Goal: Information Seeking & Learning: Learn about a topic

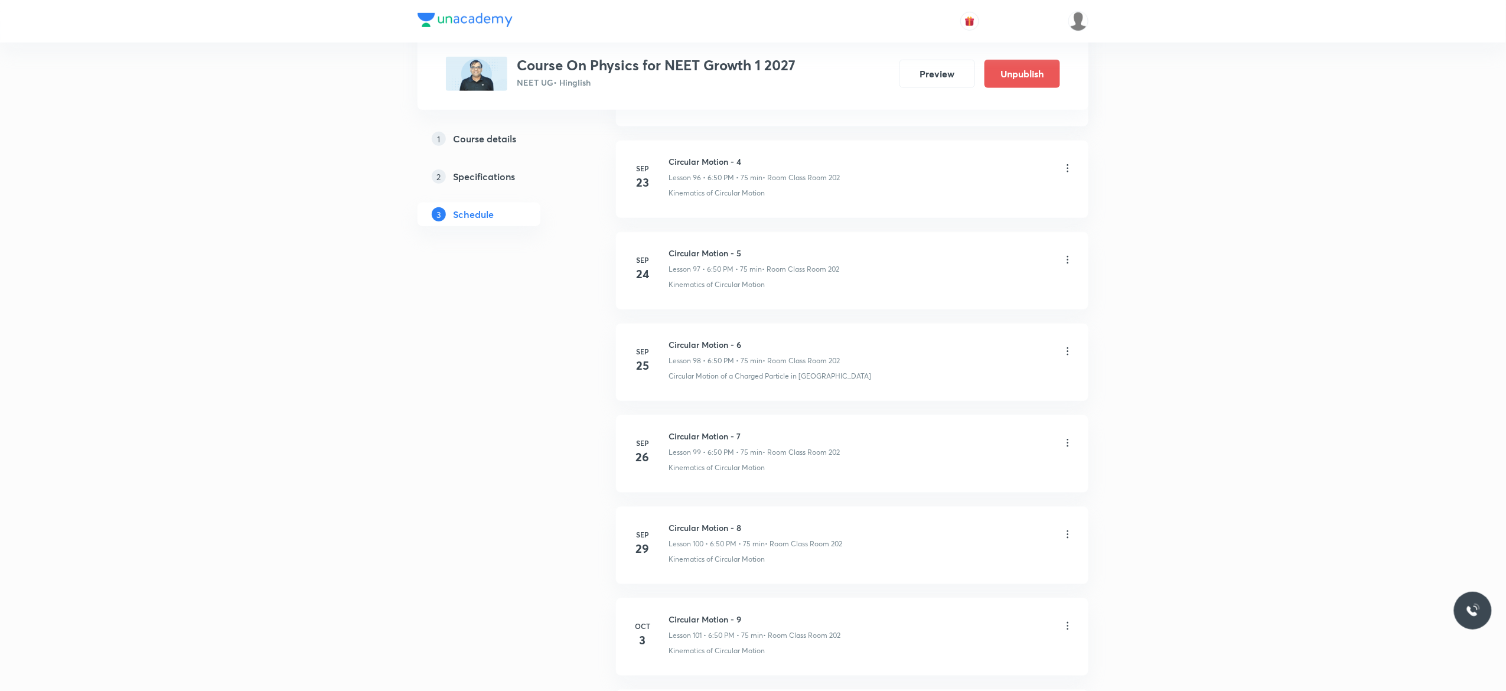
scroll to position [9709, 0]
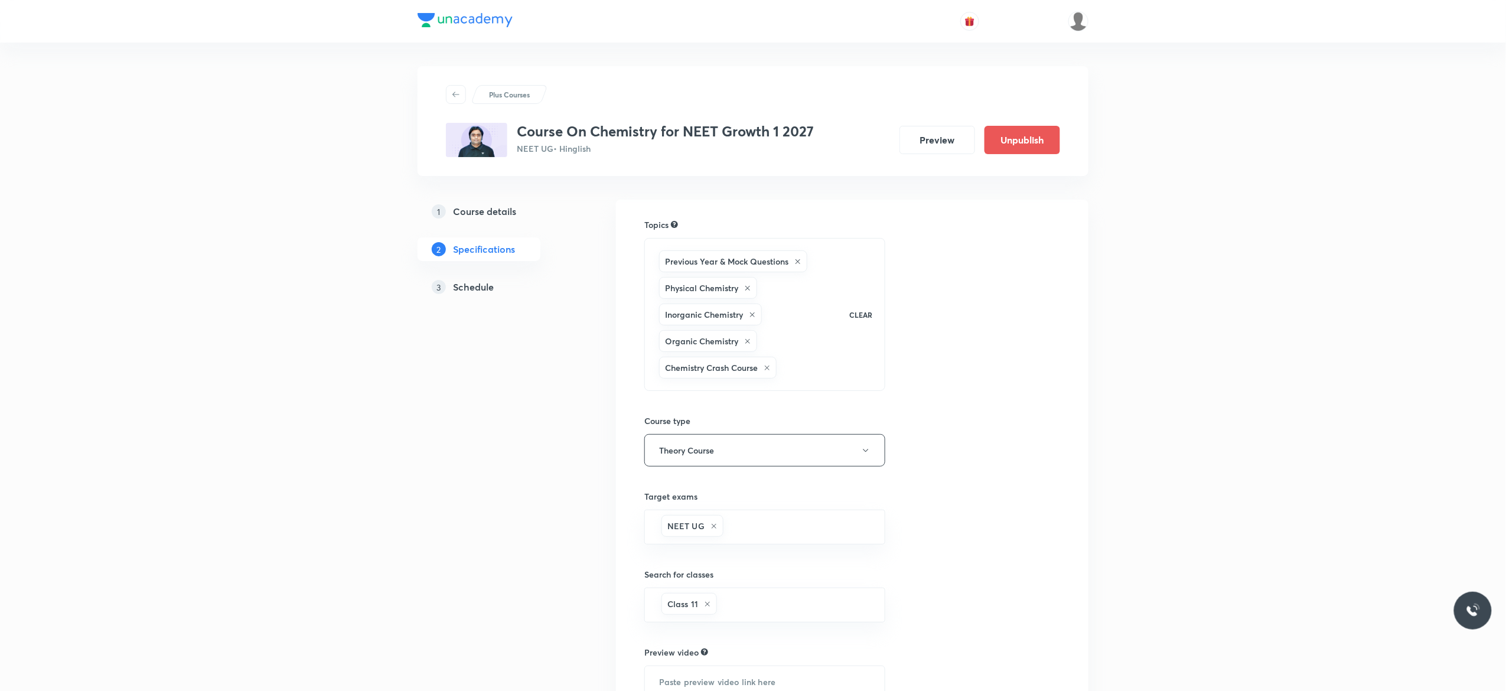
click at [478, 288] on h5 "Schedule" at bounding box center [473, 287] width 41 height 14
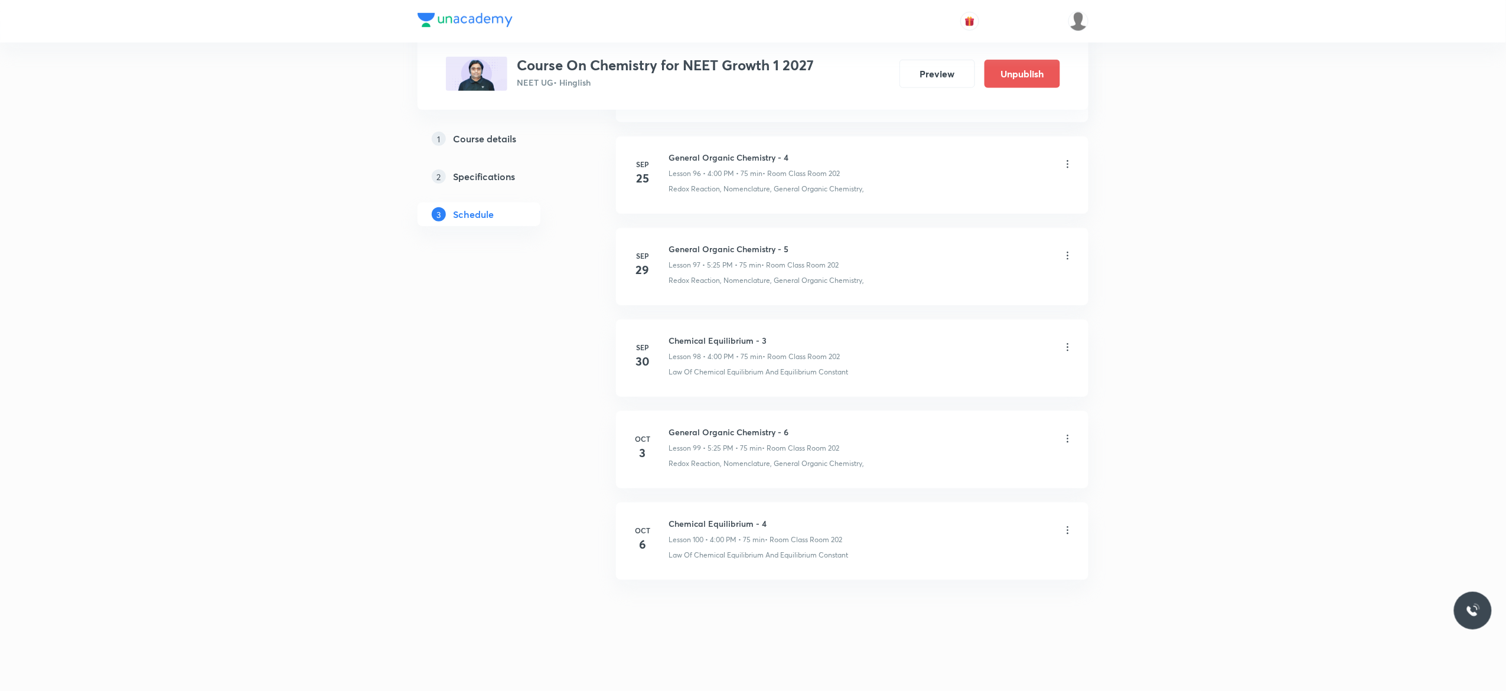
scroll to position [9525, 0]
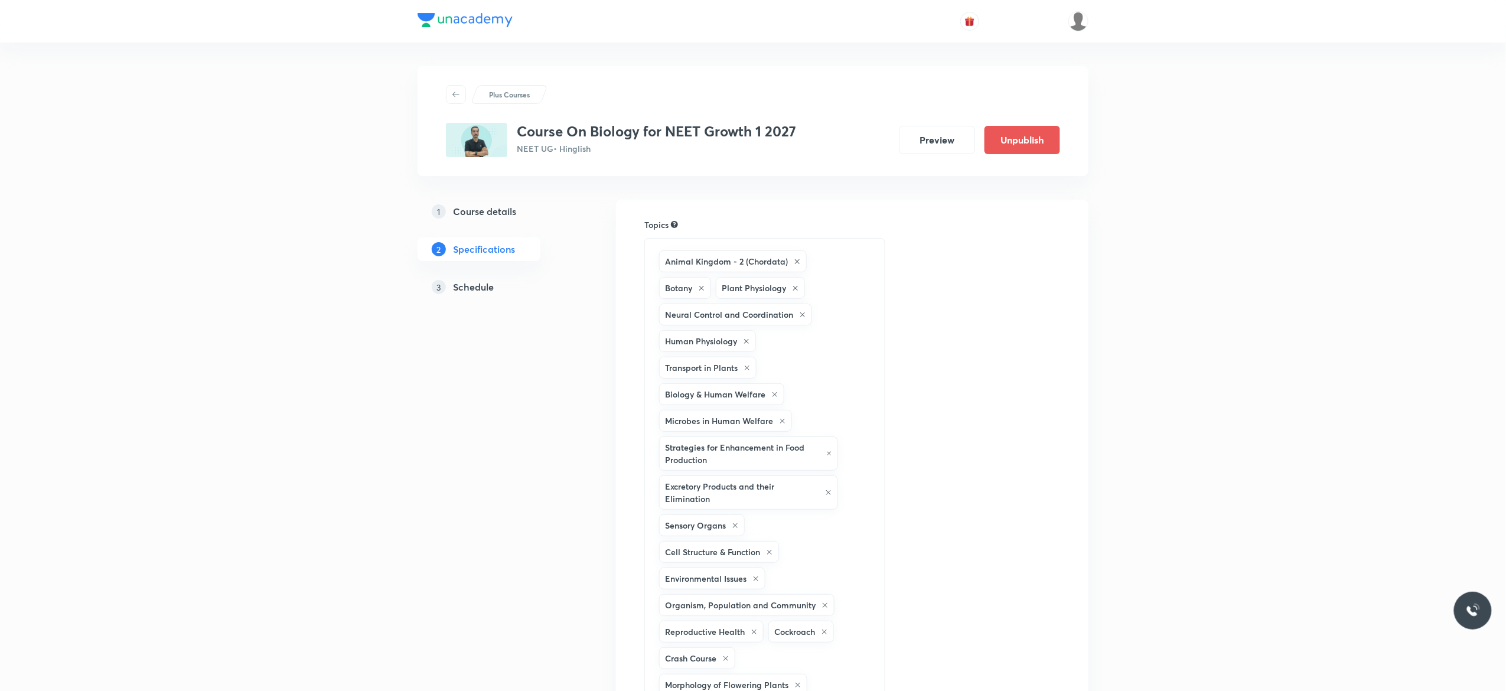
click at [468, 289] on h5 "Schedule" at bounding box center [473, 287] width 41 height 14
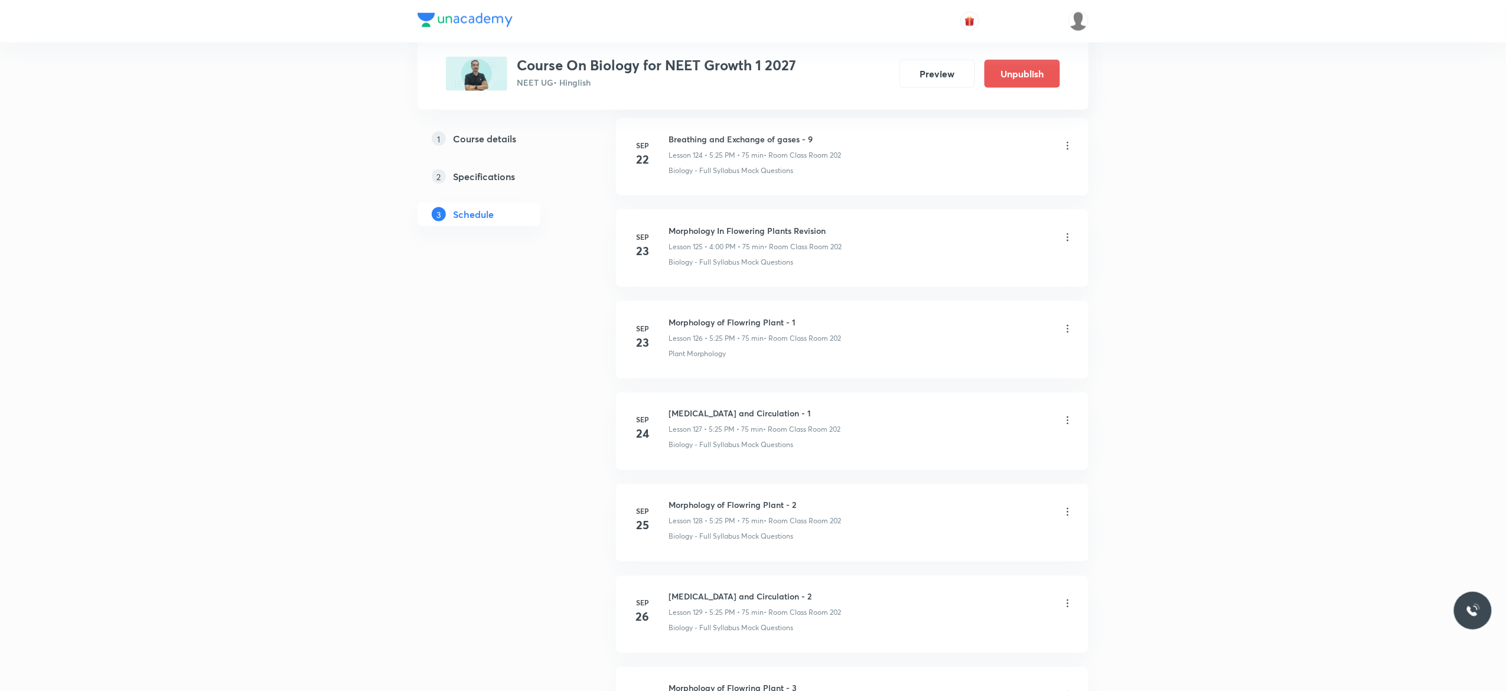
scroll to position [12037, 0]
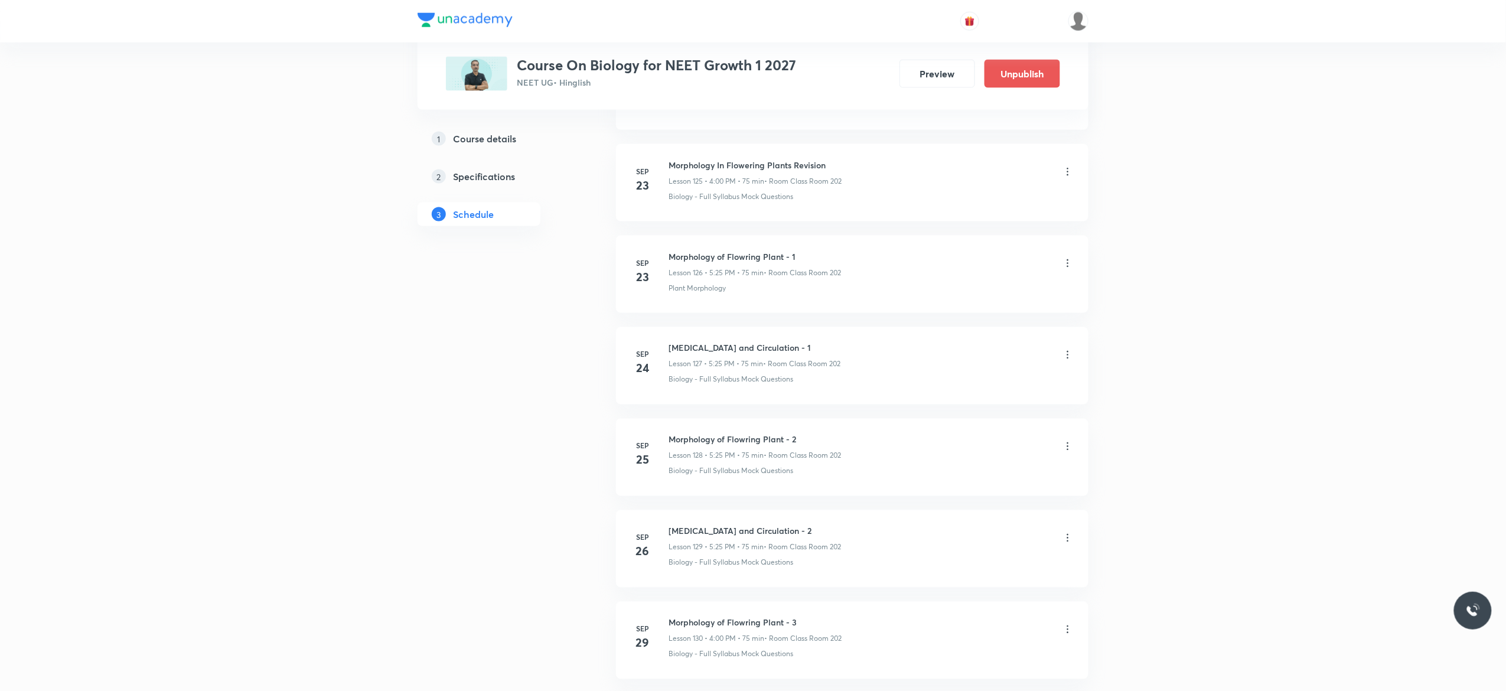
scroll to position [11943, 0]
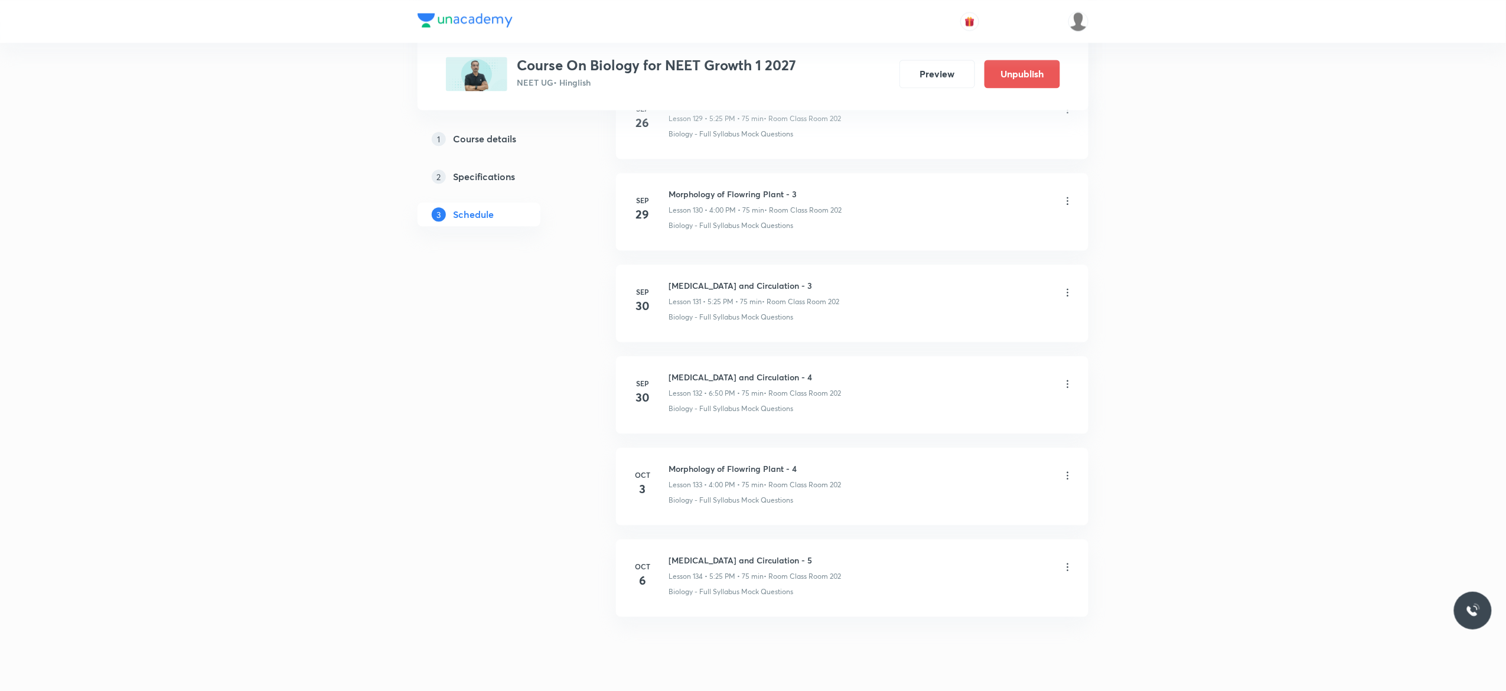
scroll to position [12651, 0]
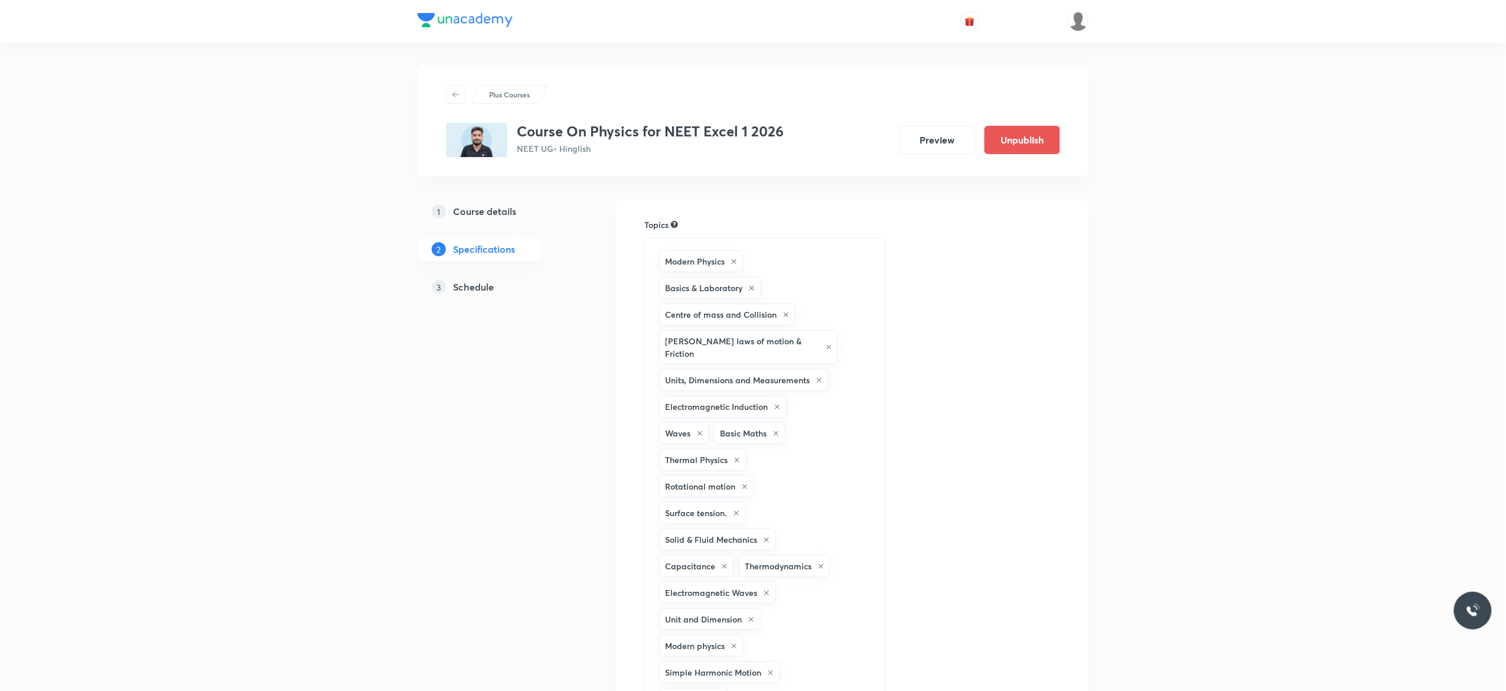
drag, startPoint x: 0, startPoint y: 0, endPoint x: 475, endPoint y: 291, distance: 556.6
click at [475, 291] on h5 "Schedule" at bounding box center [473, 287] width 41 height 14
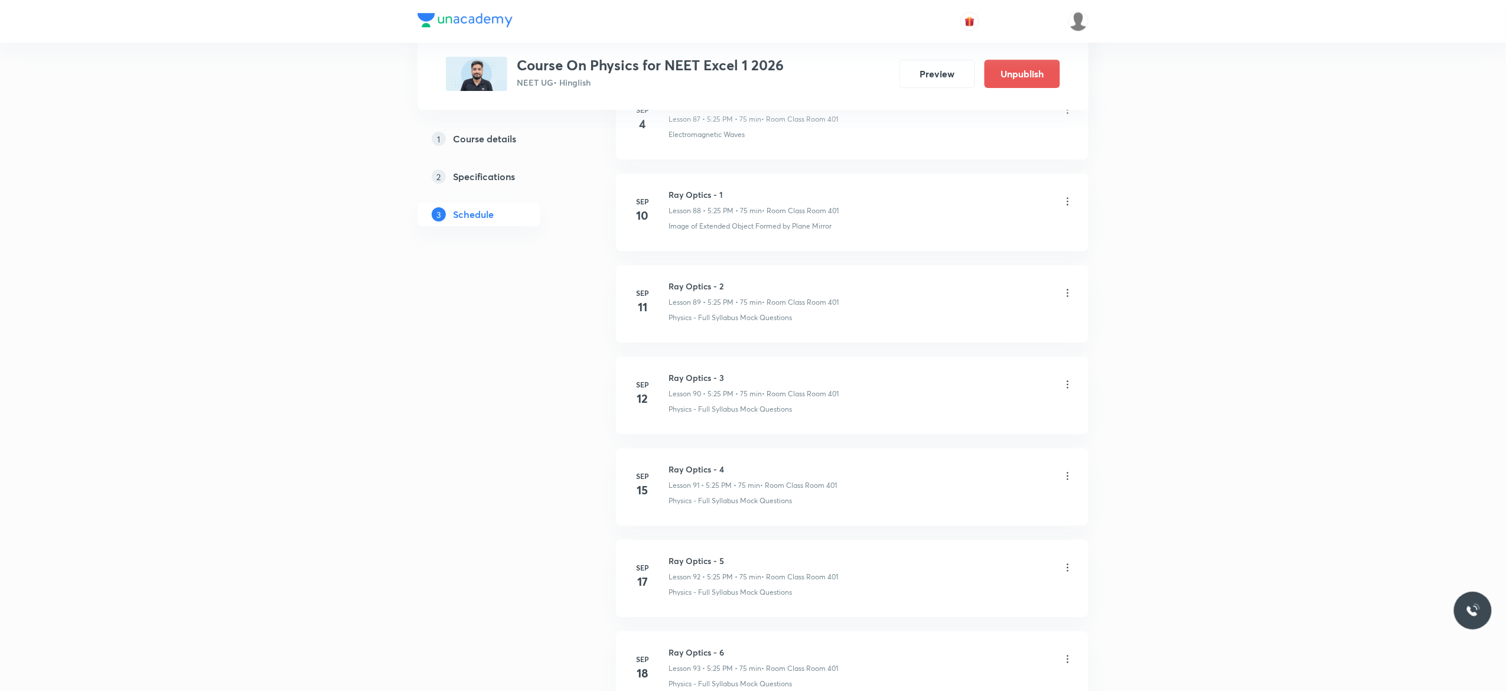
scroll to position [8625, 0]
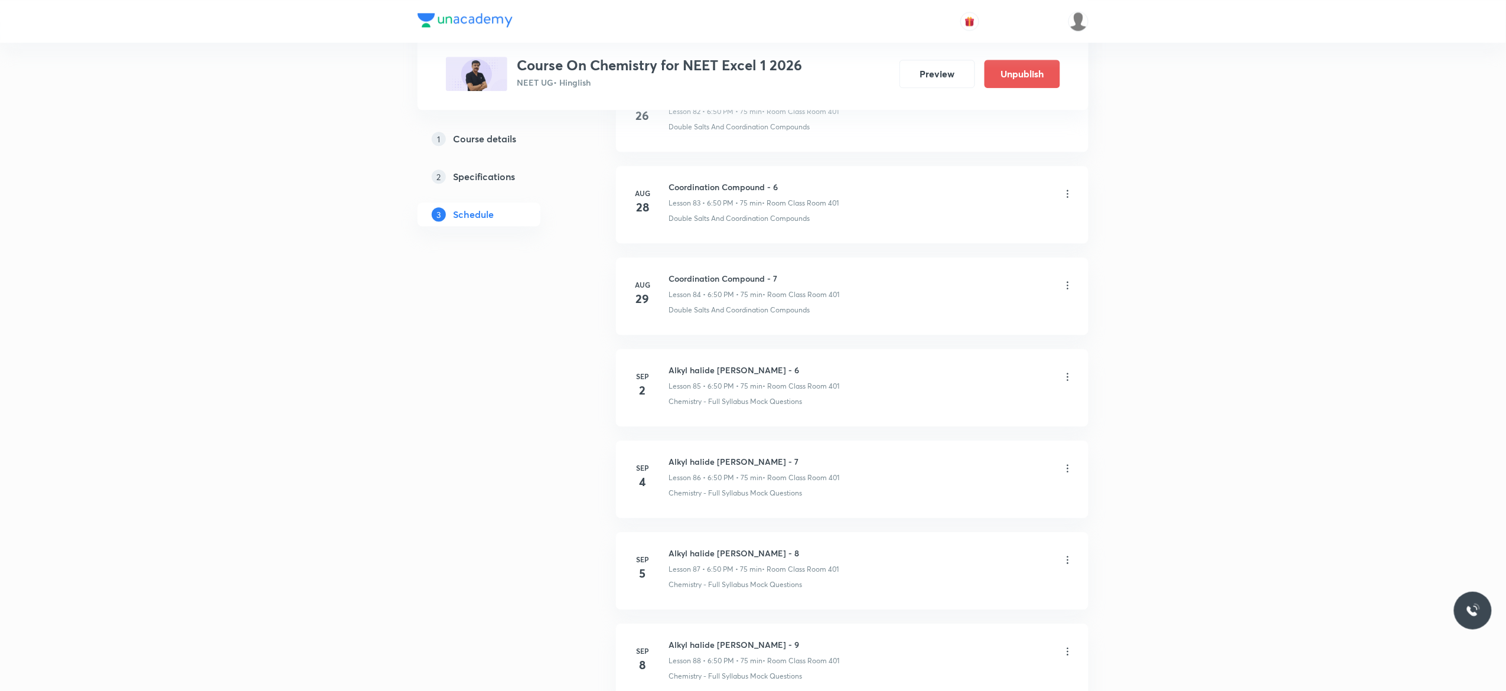
scroll to position [8243, 0]
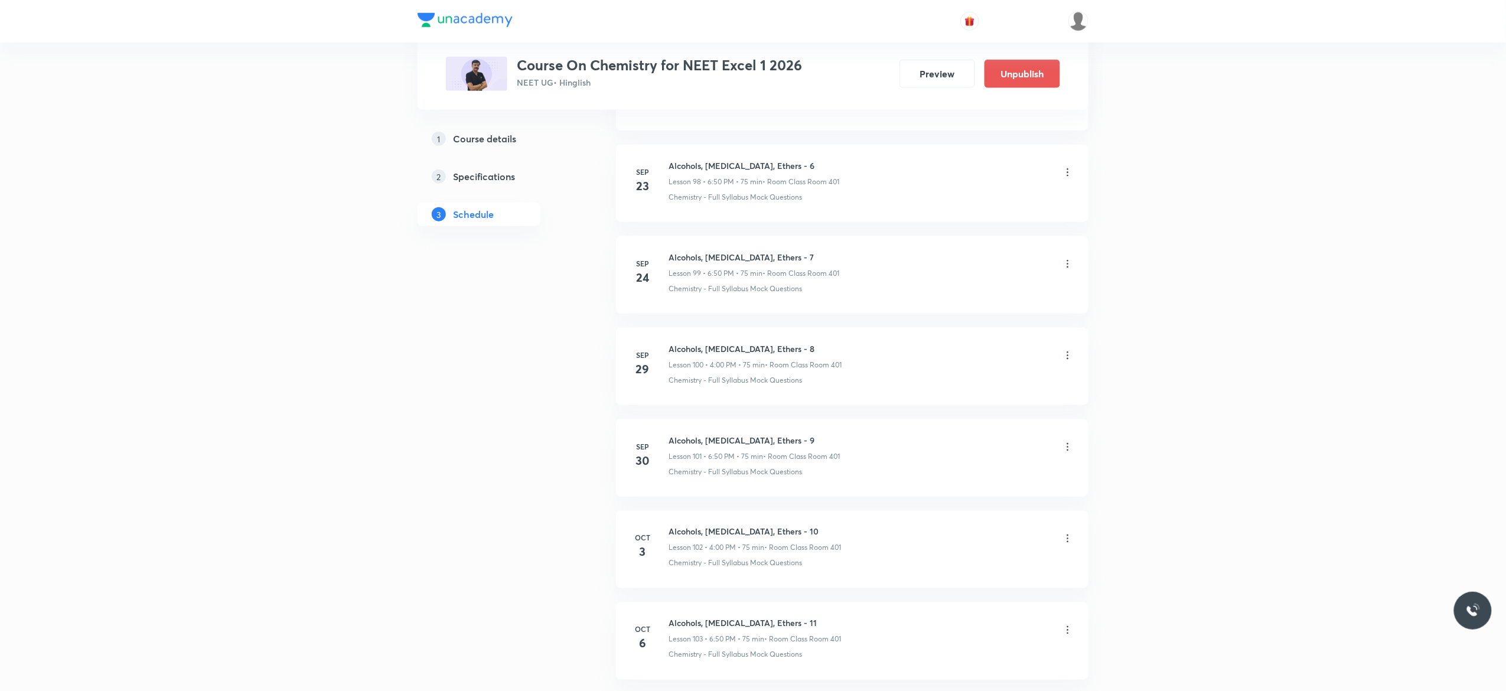
scroll to position [9802, 0]
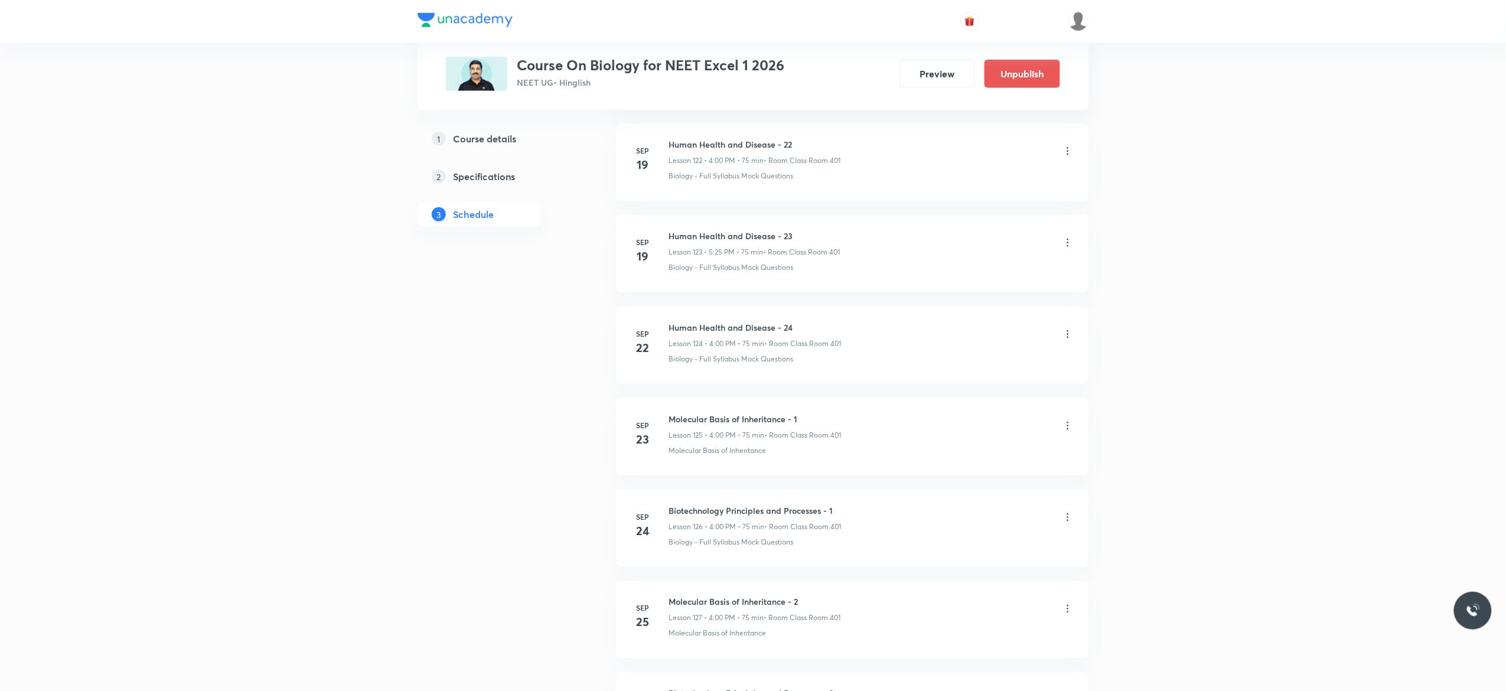
scroll to position [11992, 0]
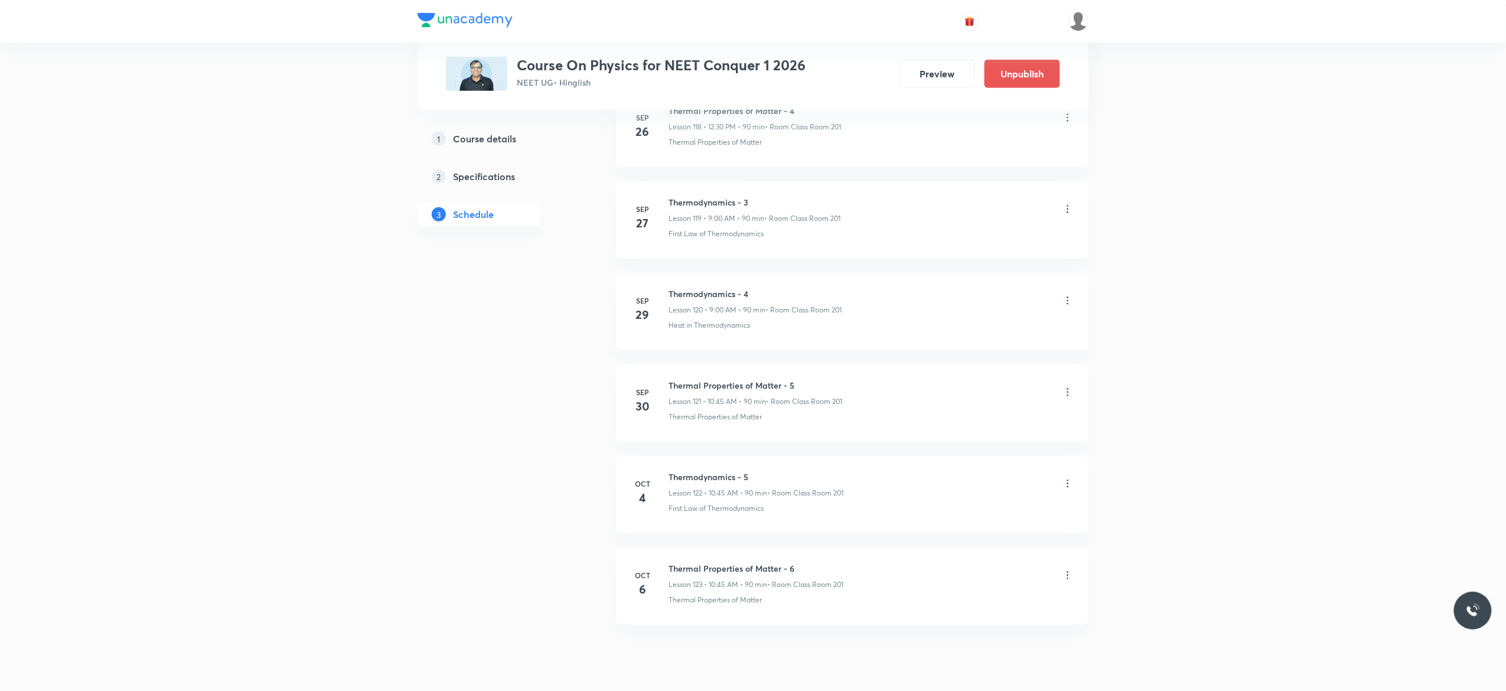
scroll to position [11639, 0]
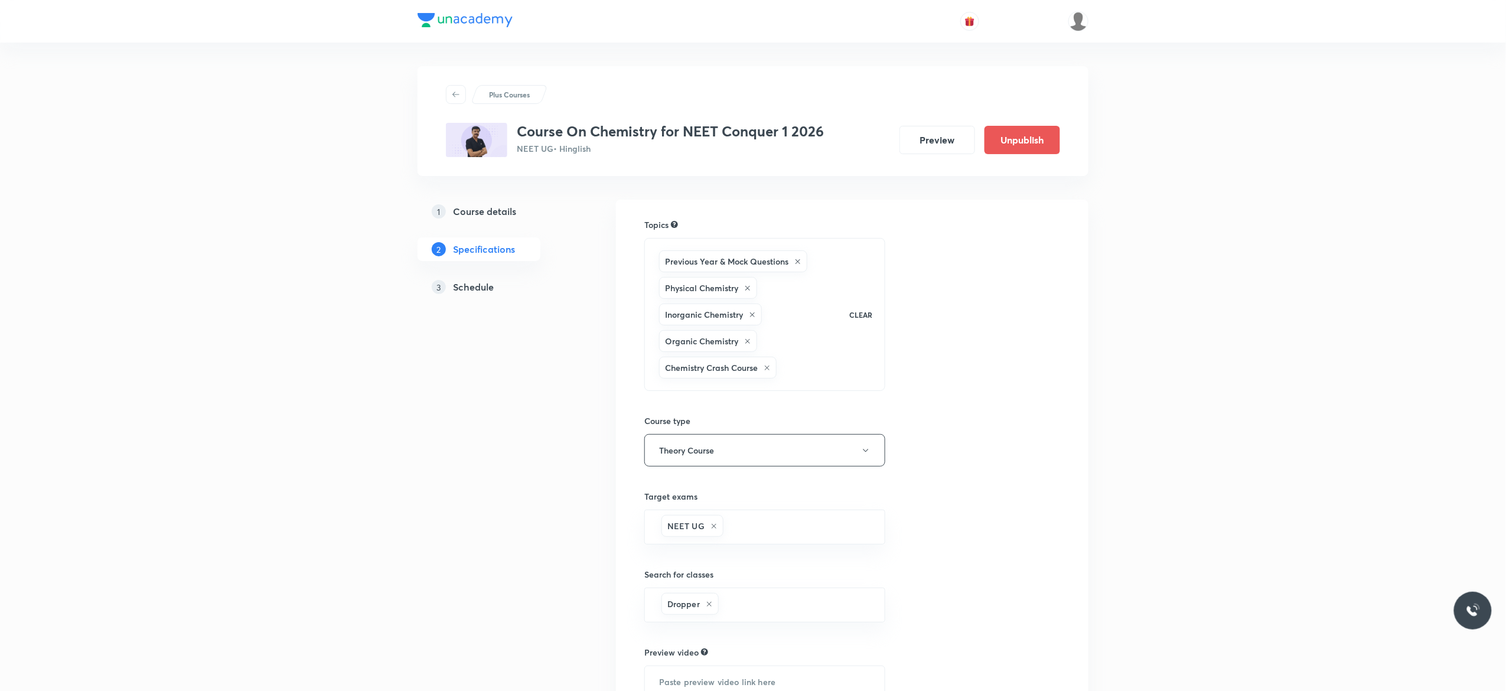
click at [472, 290] on h5 "Schedule" at bounding box center [473, 287] width 41 height 14
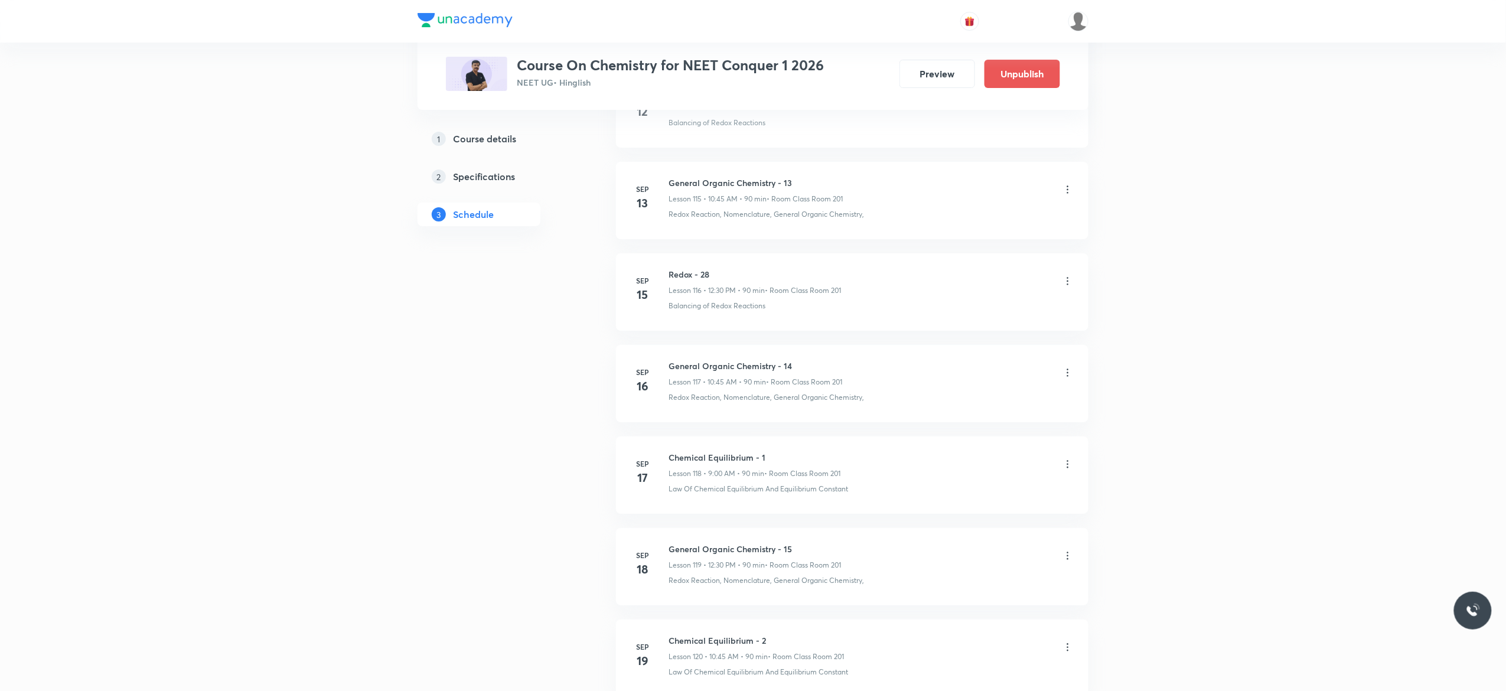
scroll to position [11140, 0]
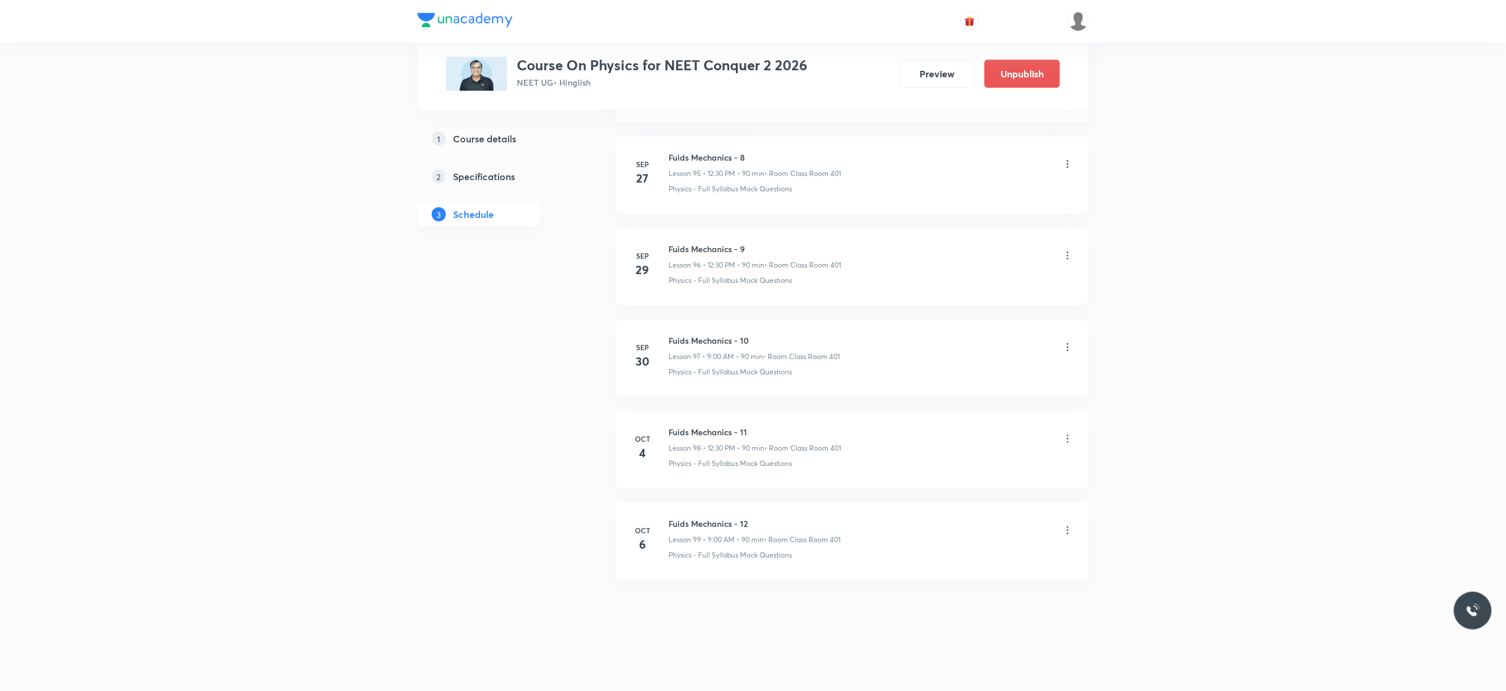
scroll to position [9434, 0]
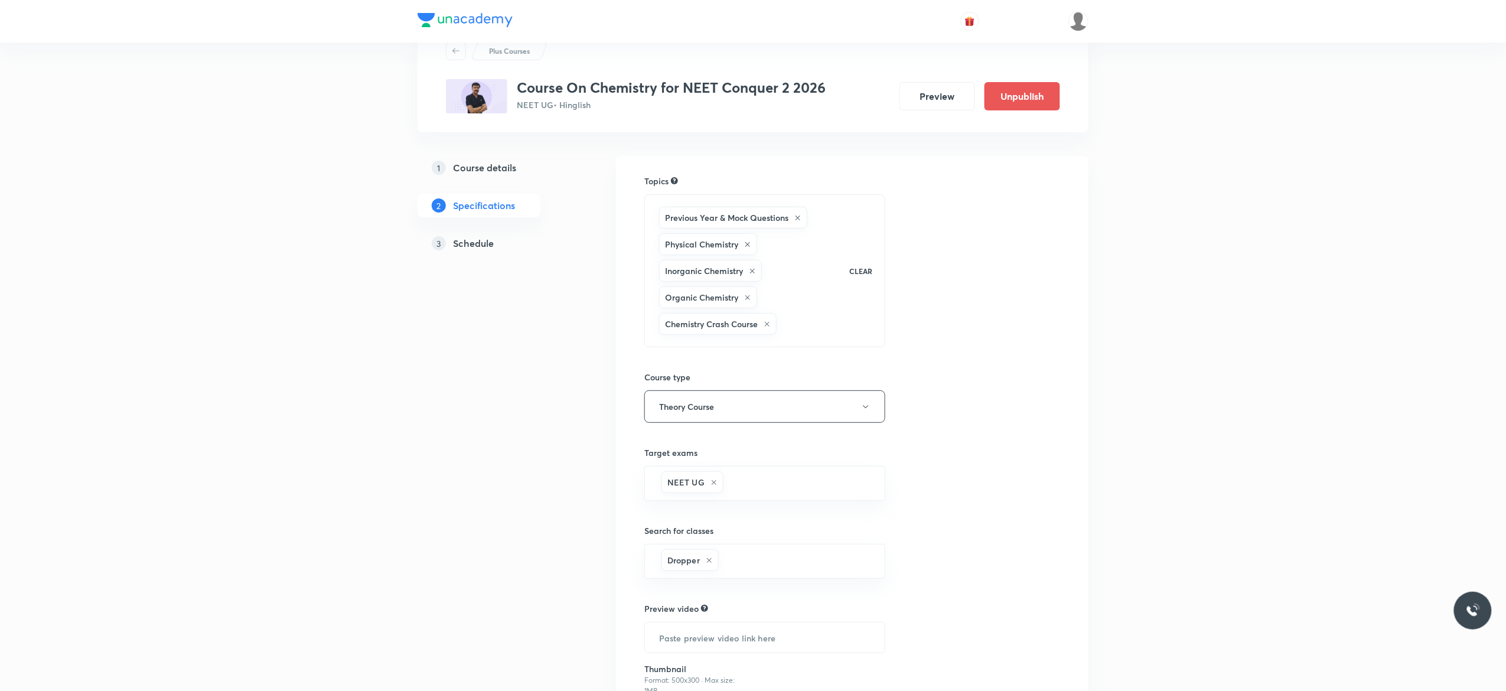
scroll to position [47, 0]
click at [480, 243] on h5 "Schedule" at bounding box center [473, 240] width 41 height 14
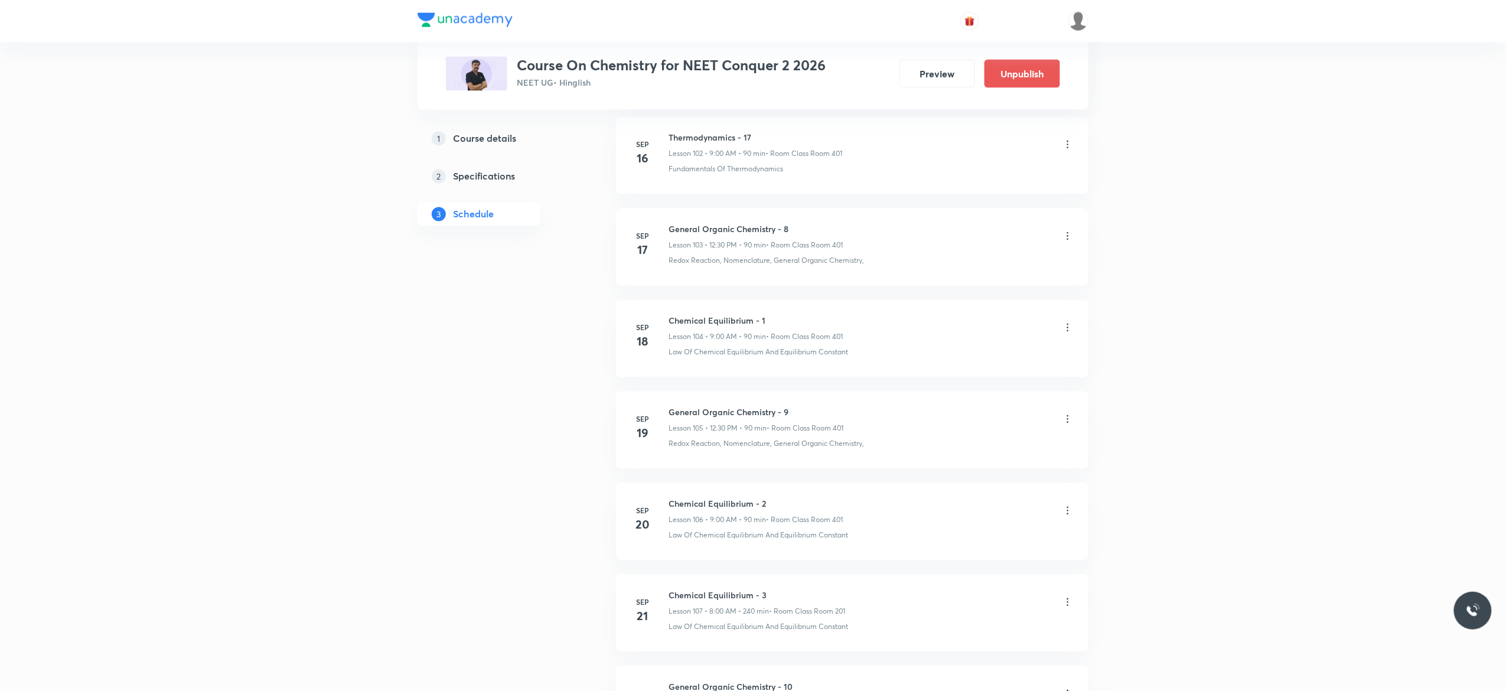
scroll to position [9997, 0]
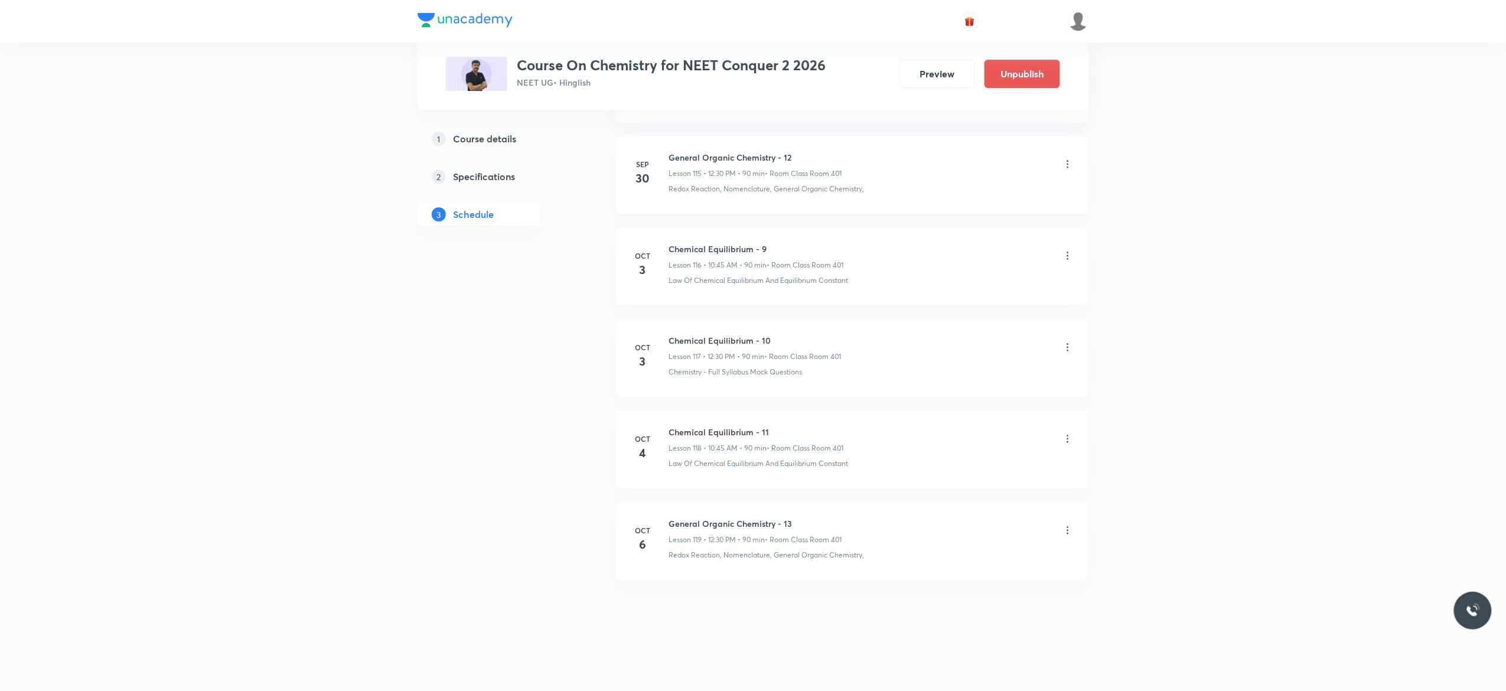
scroll to position [11273, 0]
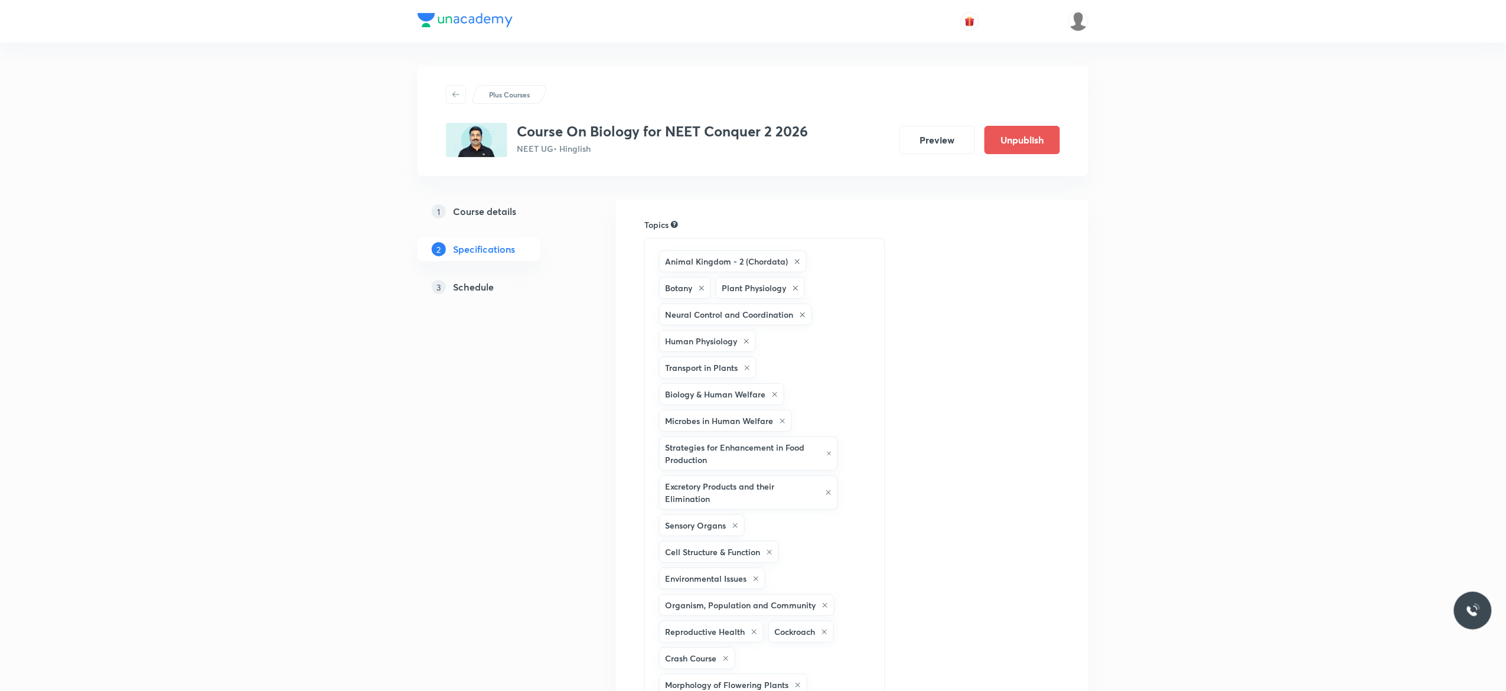
click at [471, 289] on h5 "Schedule" at bounding box center [473, 287] width 41 height 14
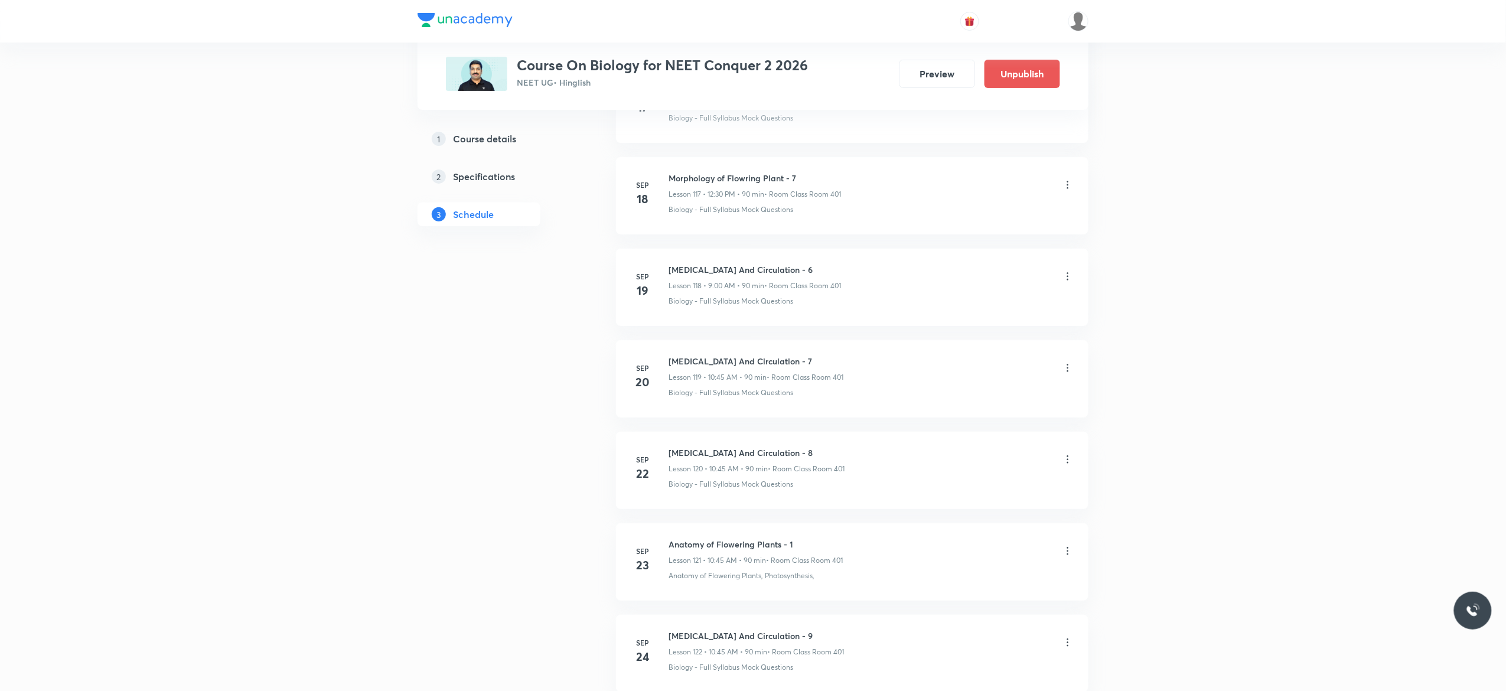
scroll to position [11292, 0]
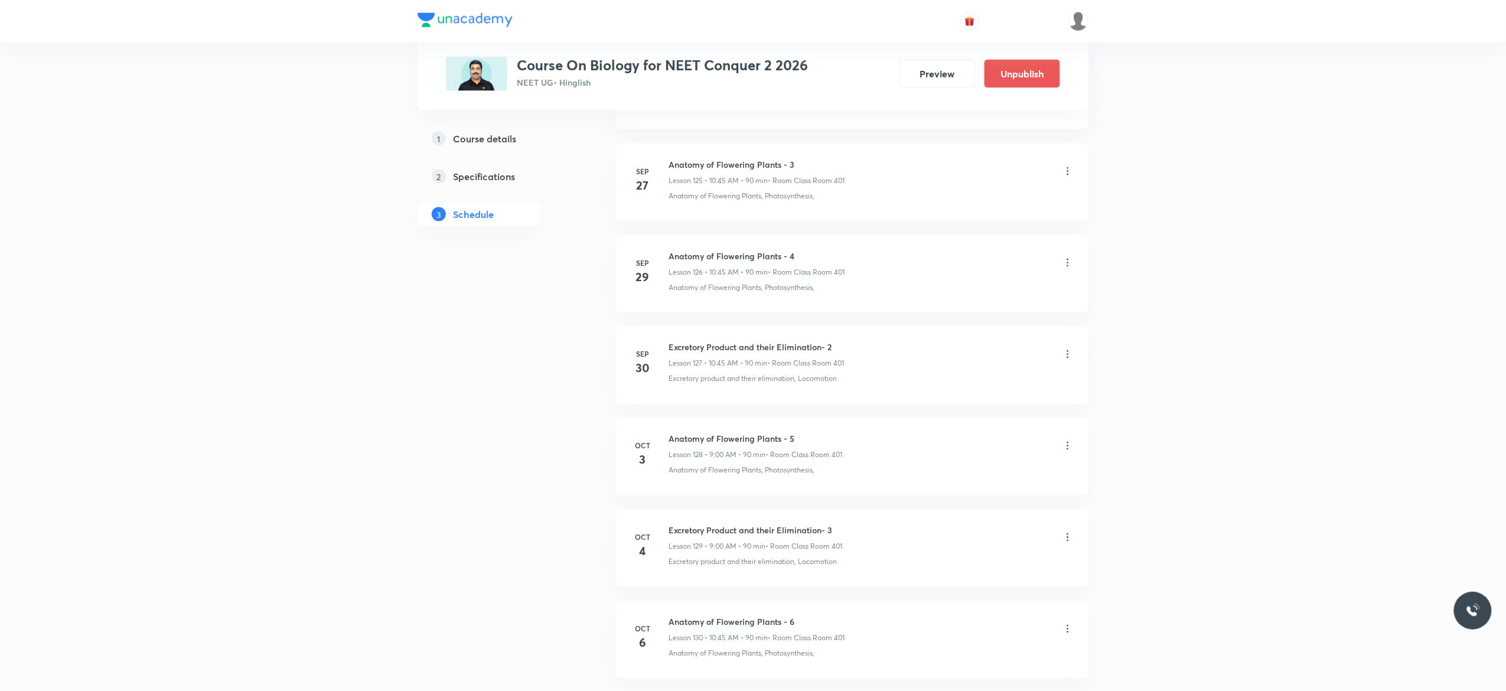
scroll to position [12284, 0]
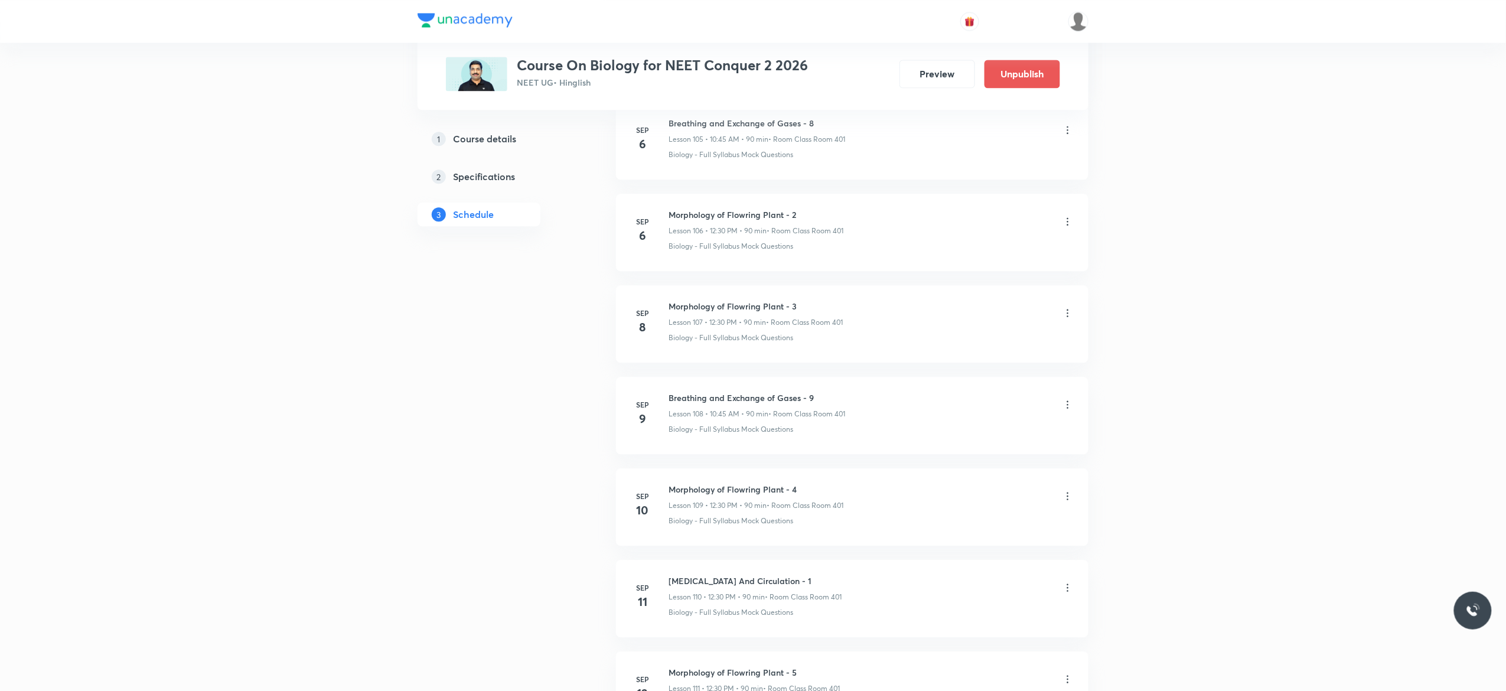
scroll to position [10347, 0]
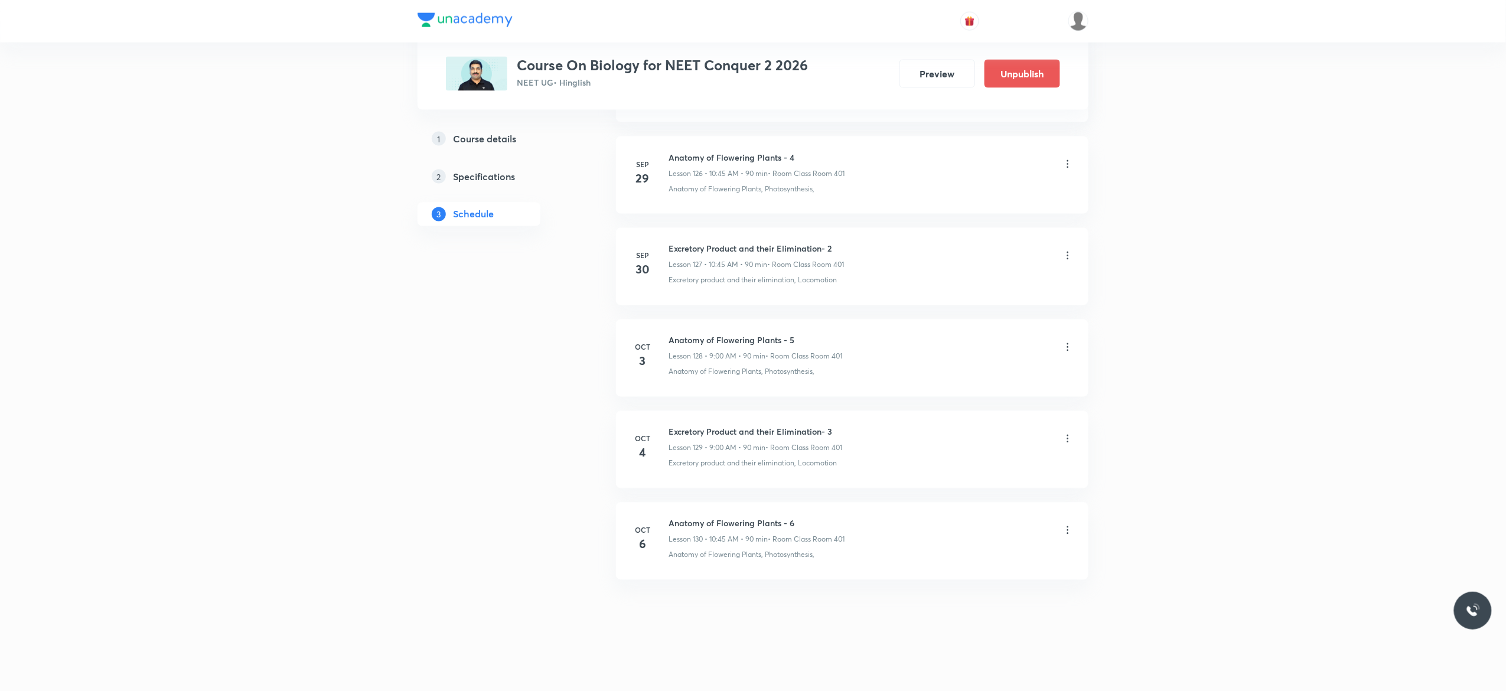
scroll to position [12284, 0]
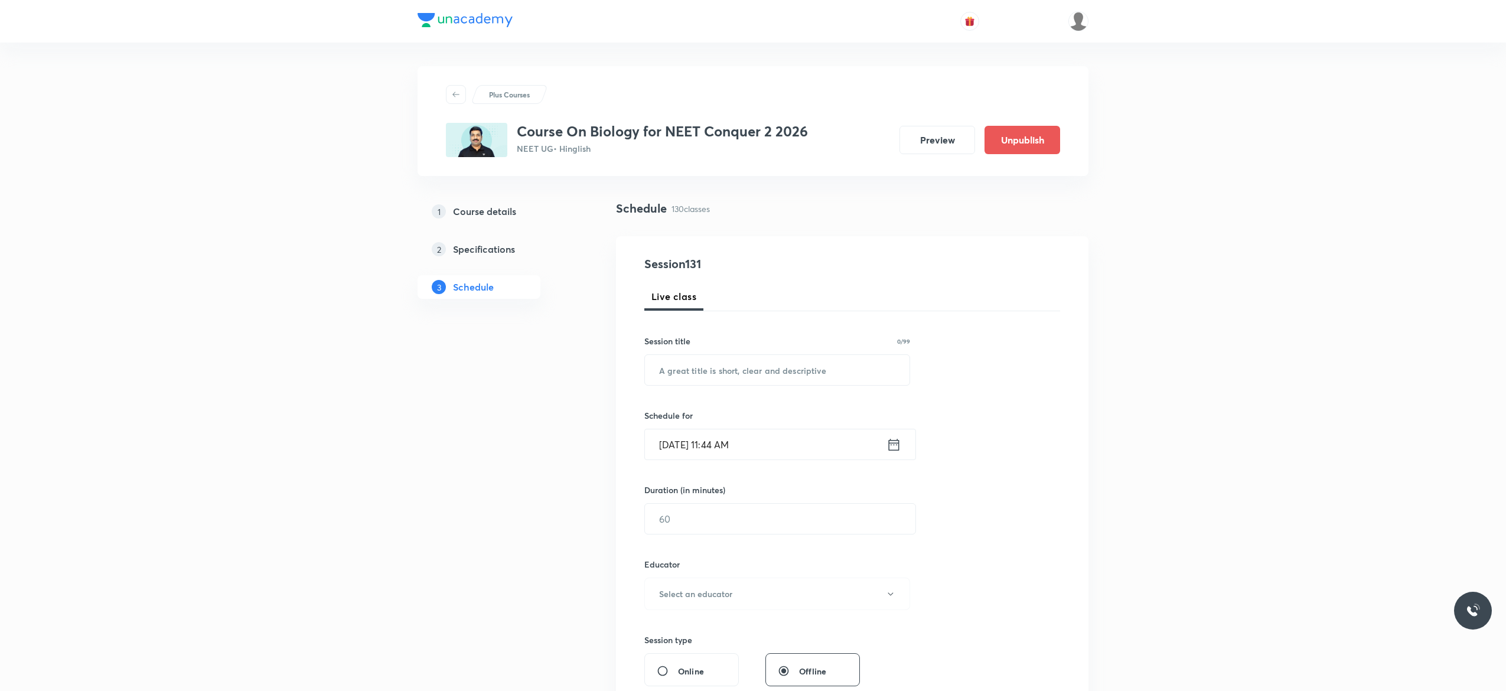
scroll to position [12284, 0]
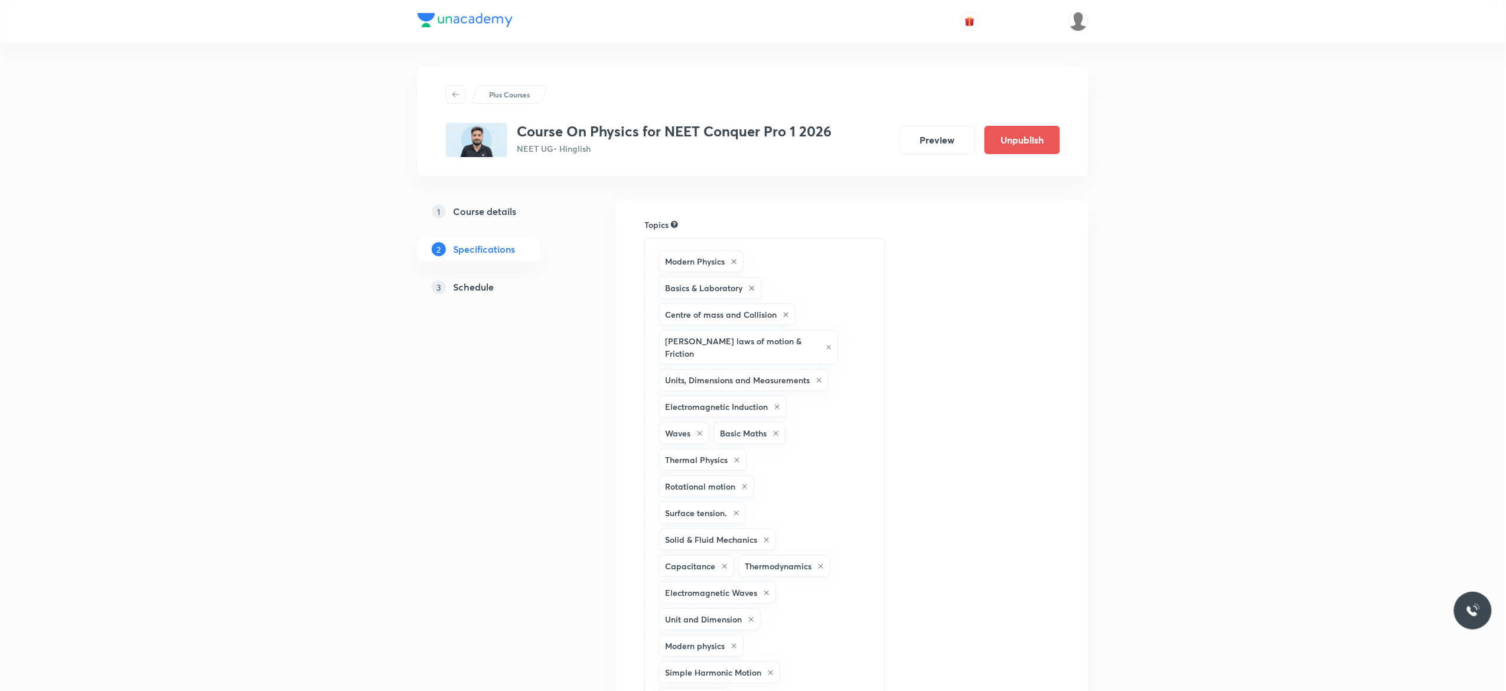
drag, startPoint x: 0, startPoint y: 0, endPoint x: 475, endPoint y: 291, distance: 557.1
click at [475, 291] on h5 "Schedule" at bounding box center [473, 287] width 41 height 14
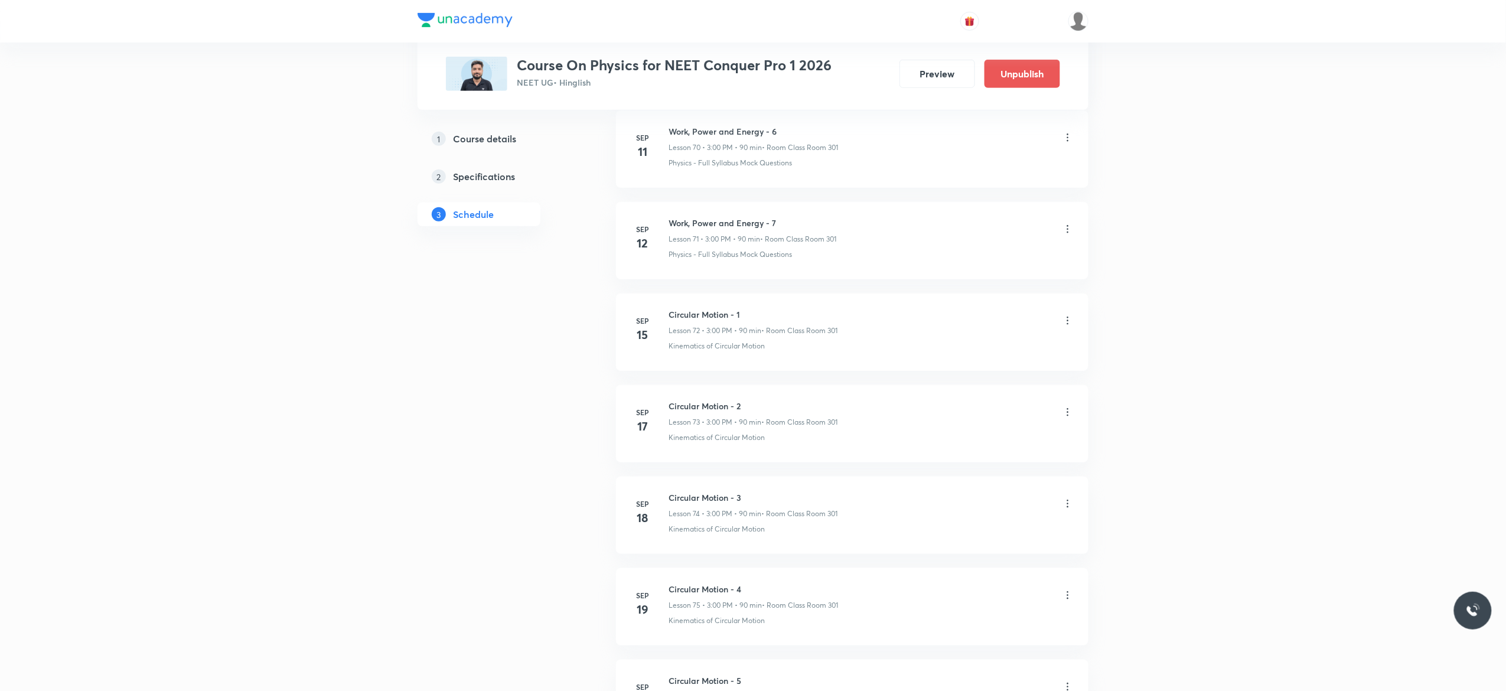
scroll to position [7150, 0]
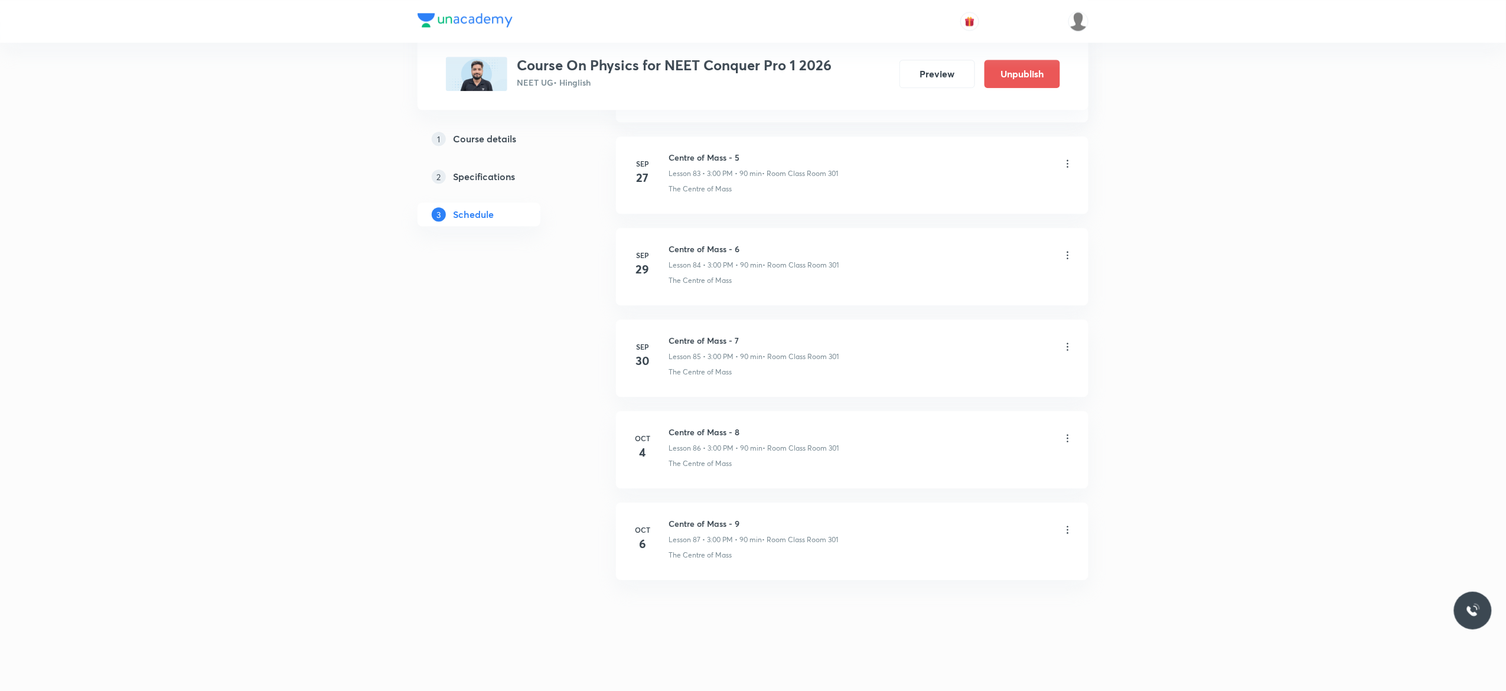
scroll to position [8331, 0]
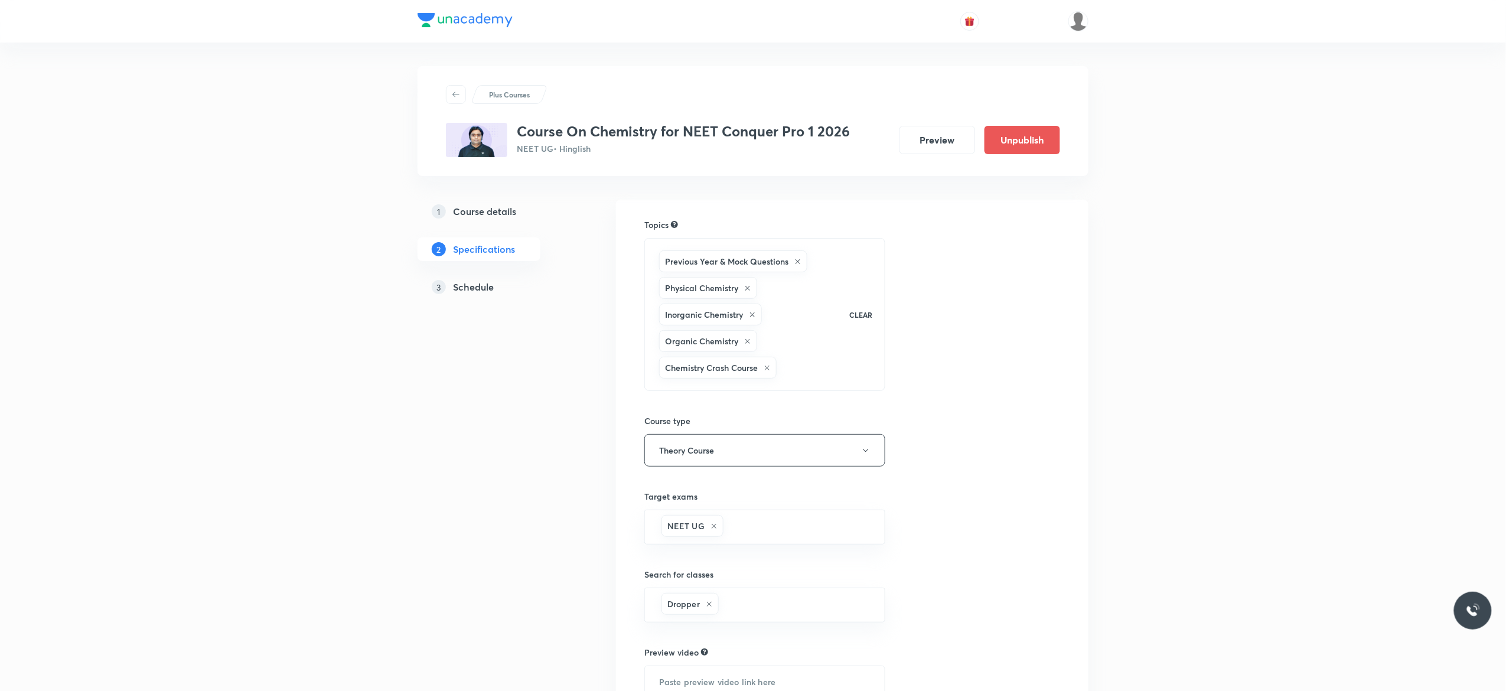
click at [475, 289] on h5 "Schedule" at bounding box center [473, 287] width 41 height 14
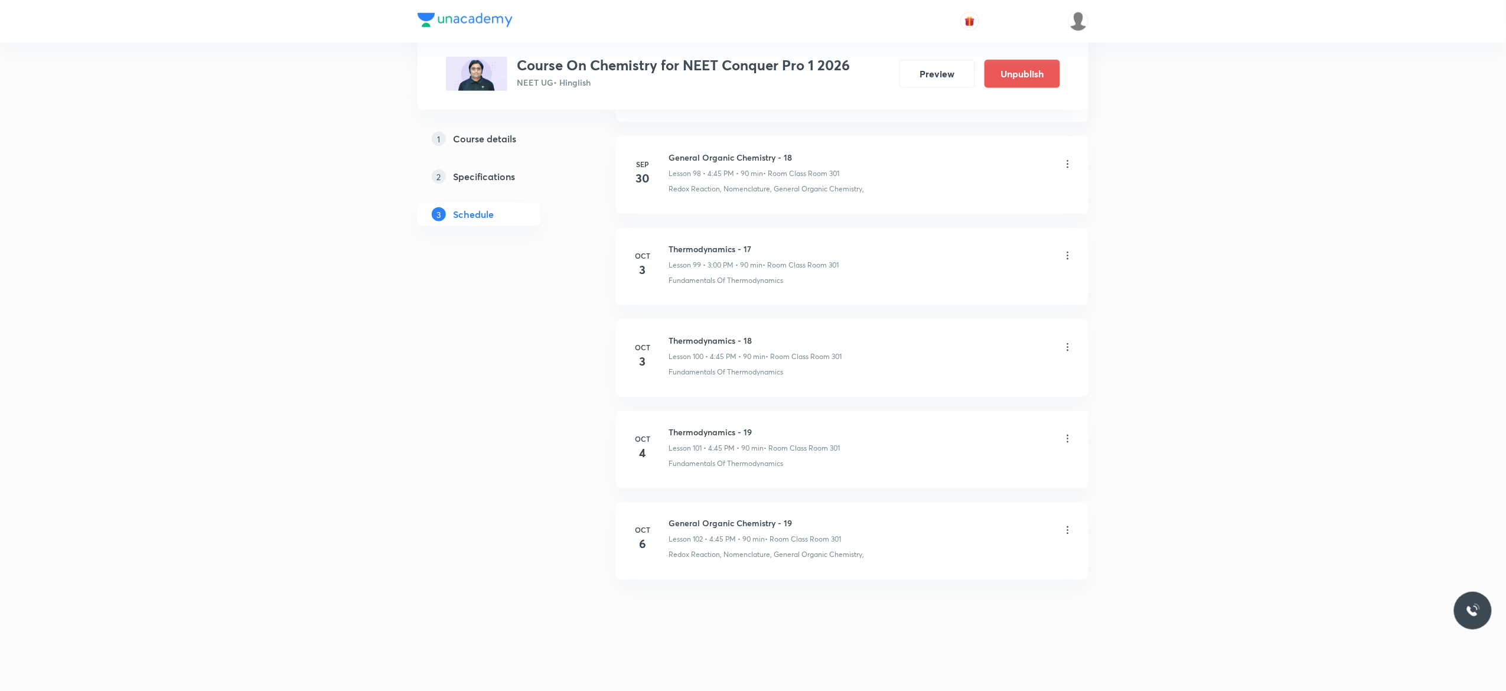
scroll to position [9709, 0]
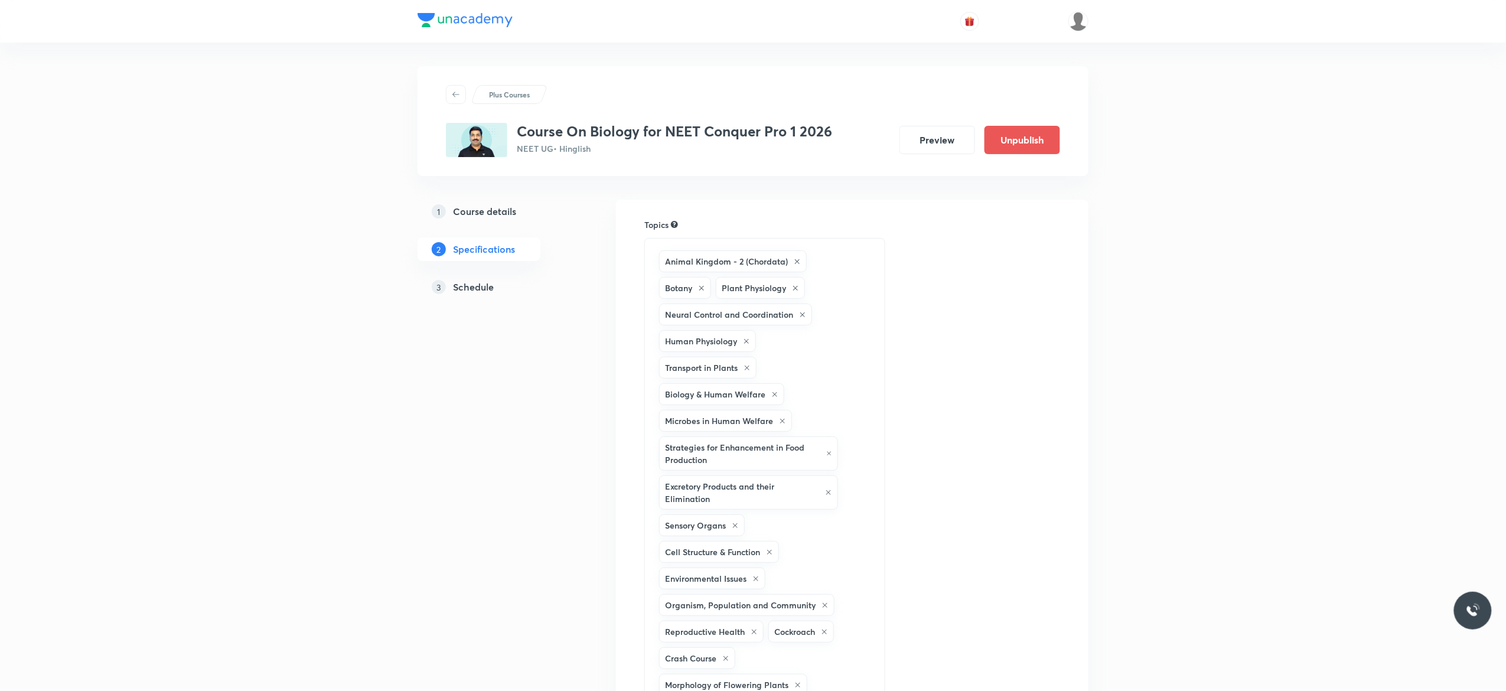
drag, startPoint x: 0, startPoint y: 0, endPoint x: 478, endPoint y: 290, distance: 558.8
click at [478, 290] on h5 "Schedule" at bounding box center [473, 287] width 41 height 14
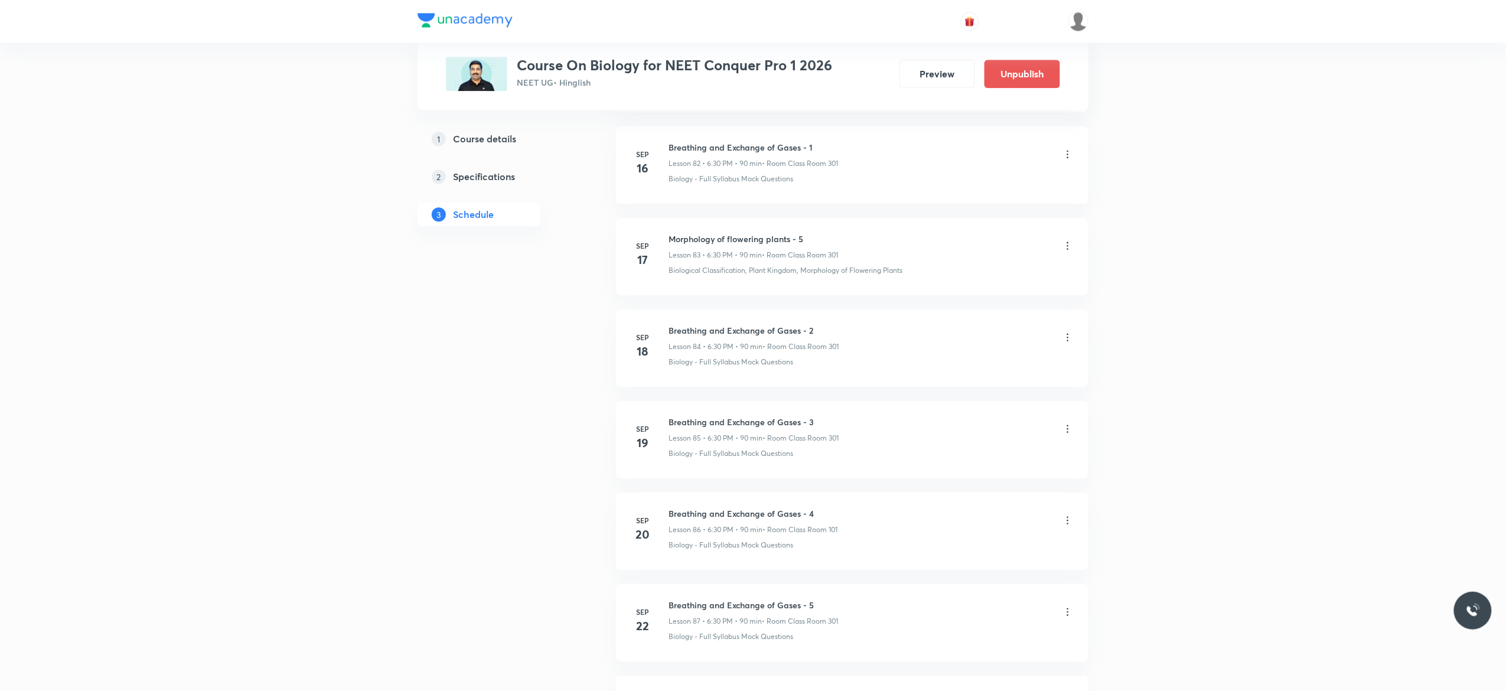
scroll to position [8260, 0]
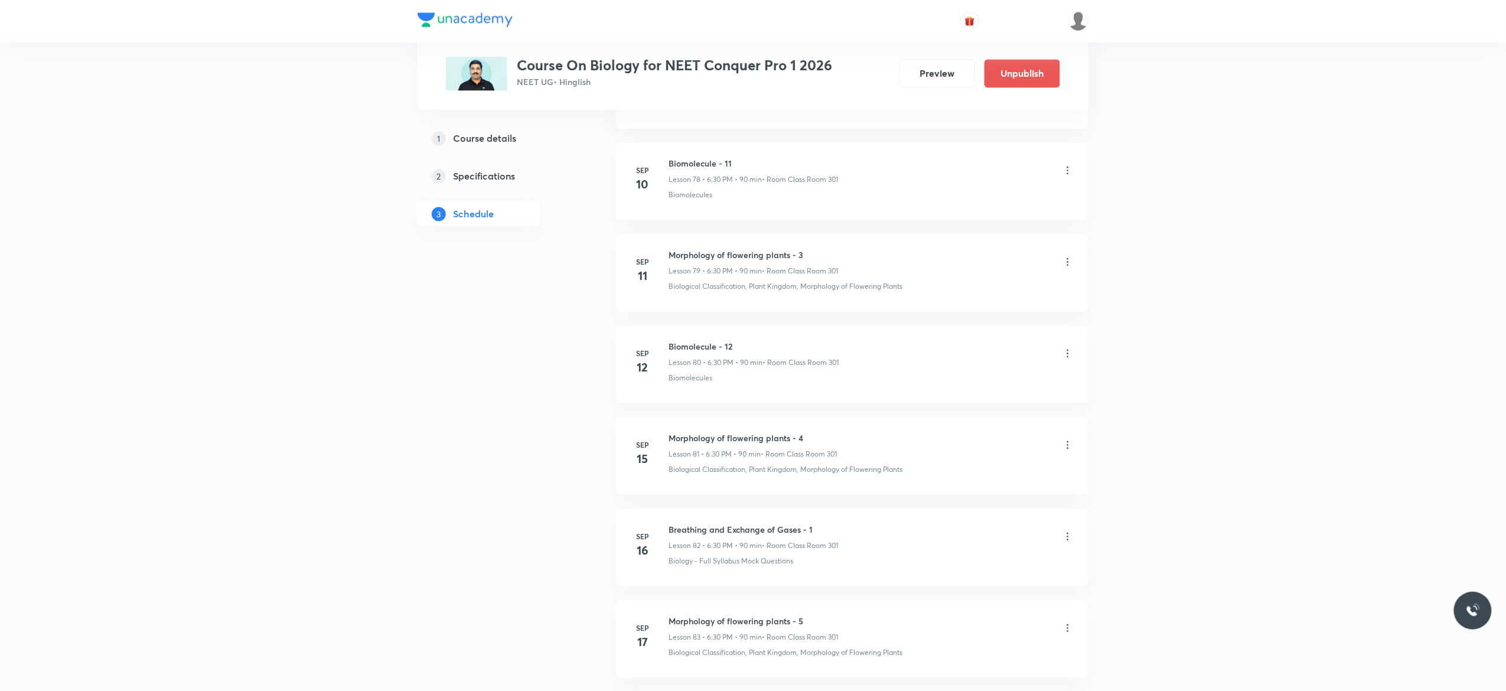
scroll to position [7835, 0]
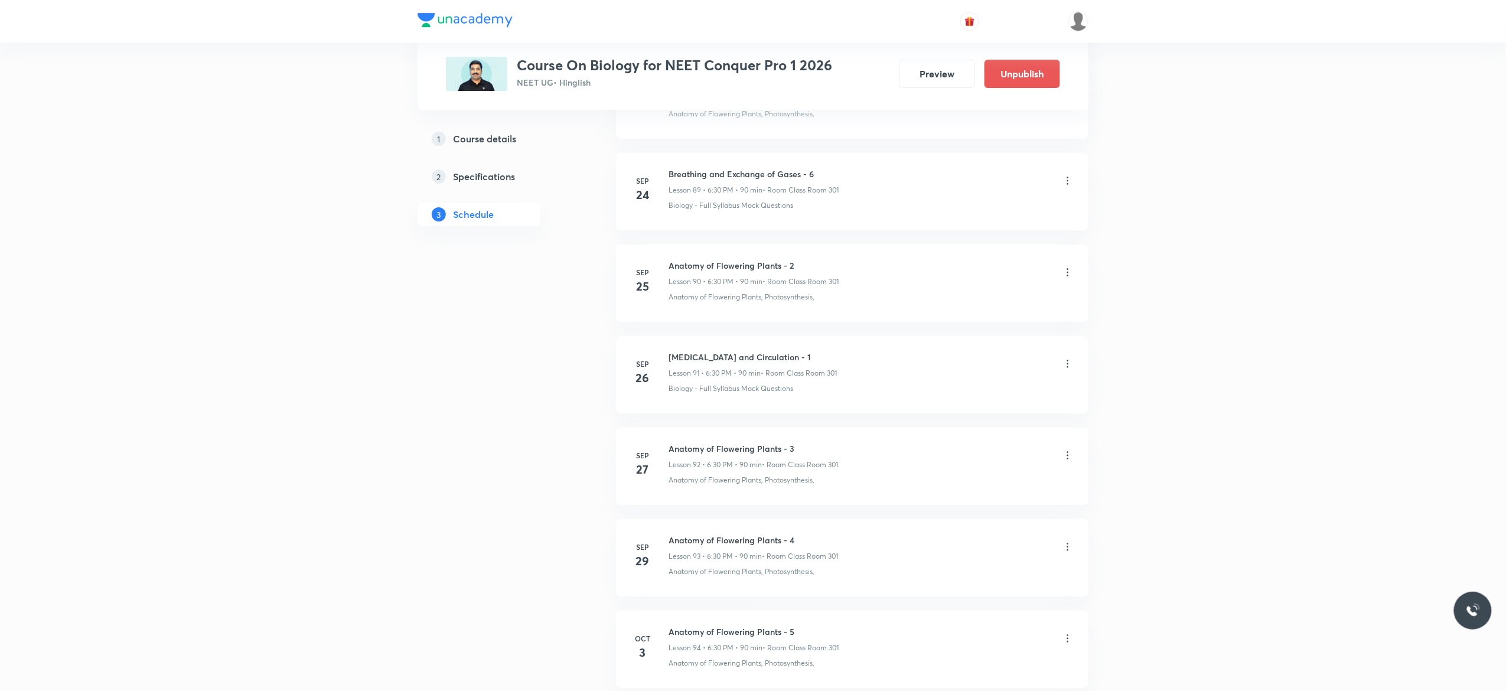
scroll to position [8780, 0]
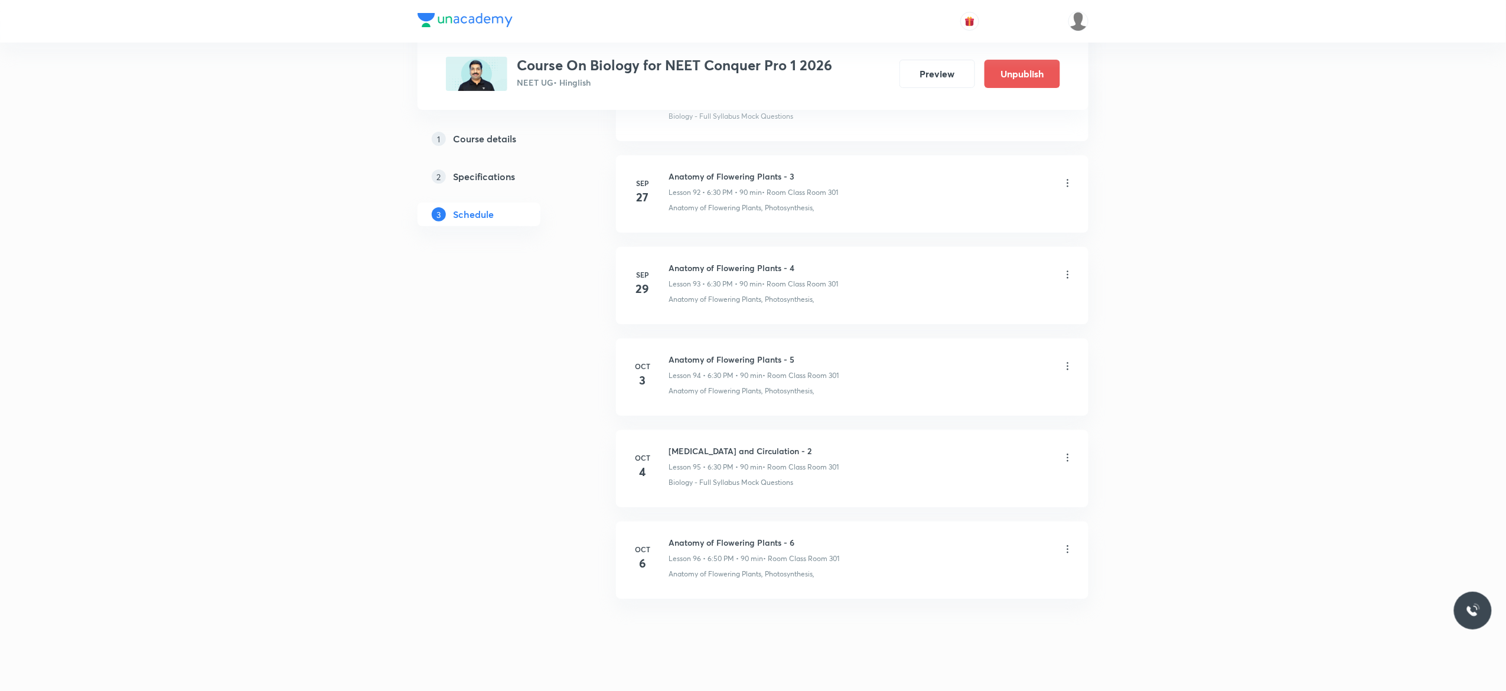
scroll to position [9158, 0]
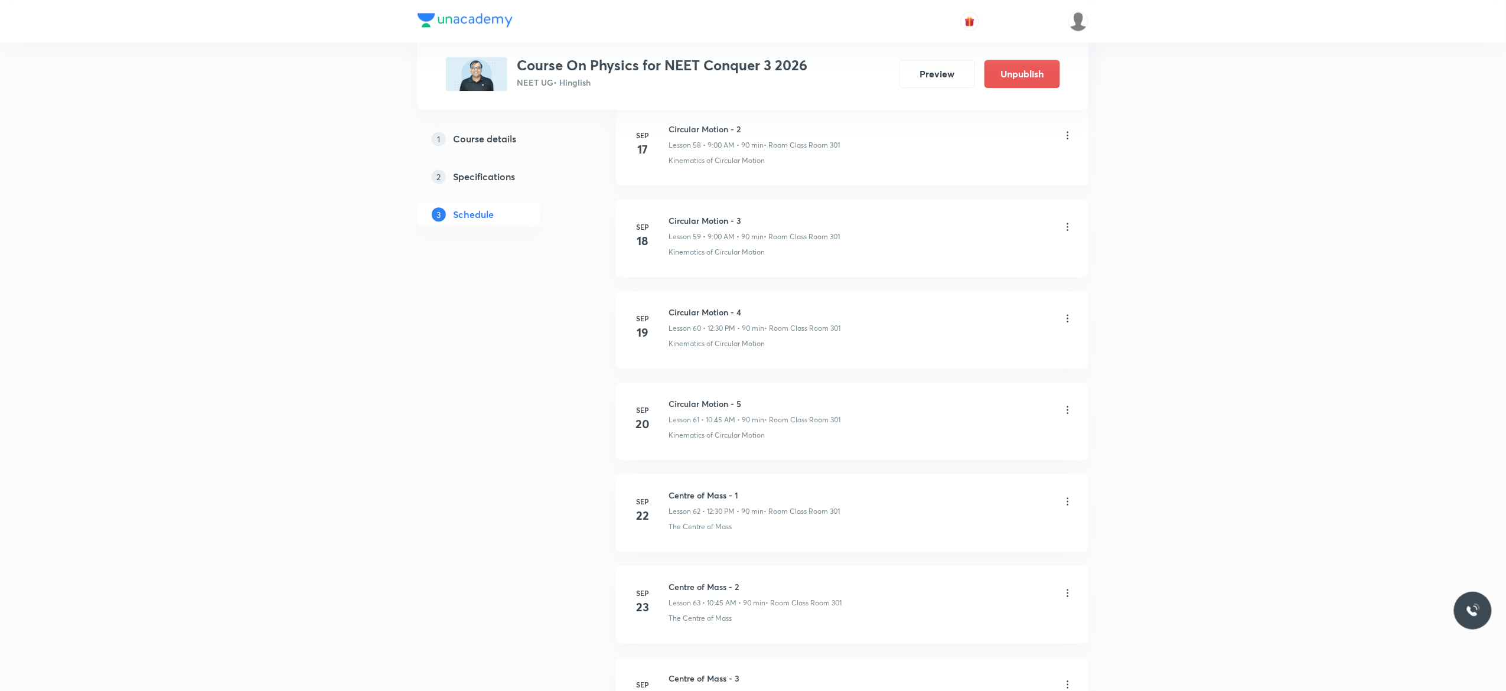
scroll to position [6007, 0]
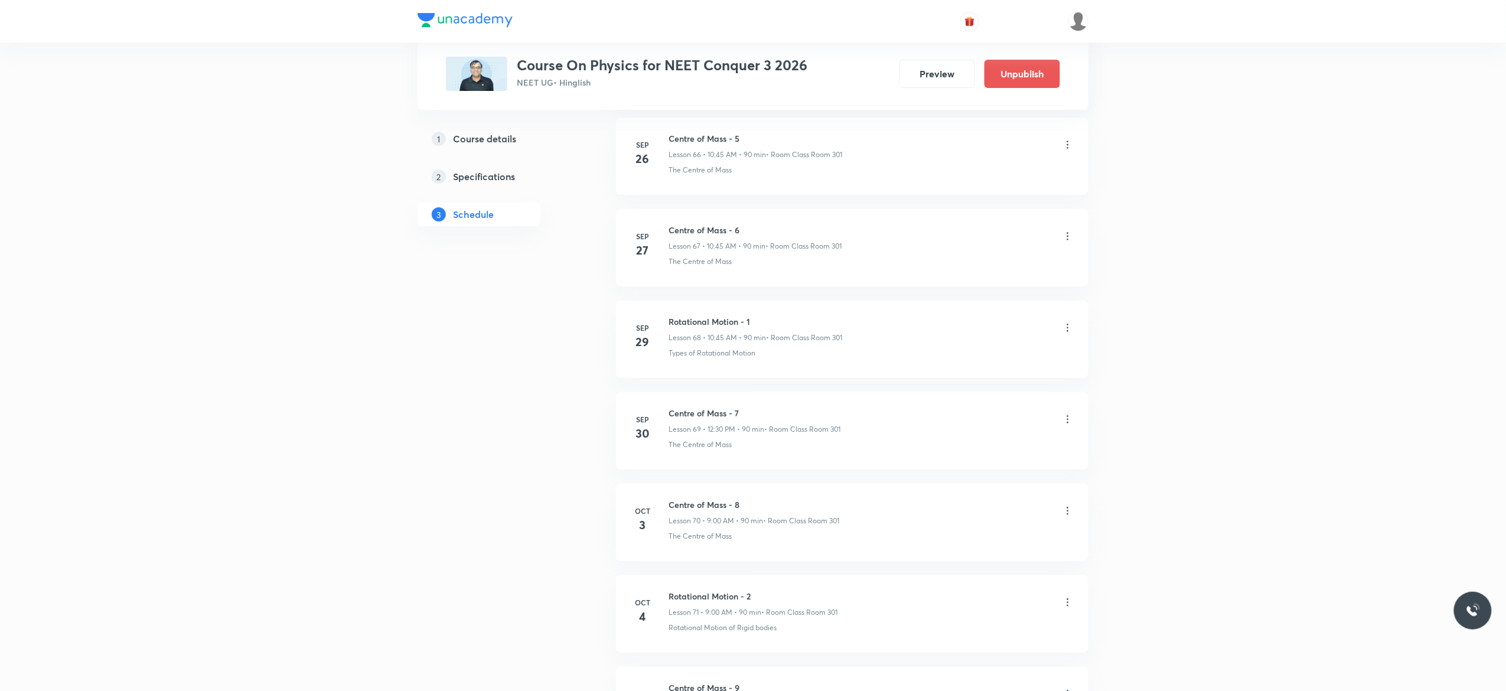
scroll to position [6763, 0]
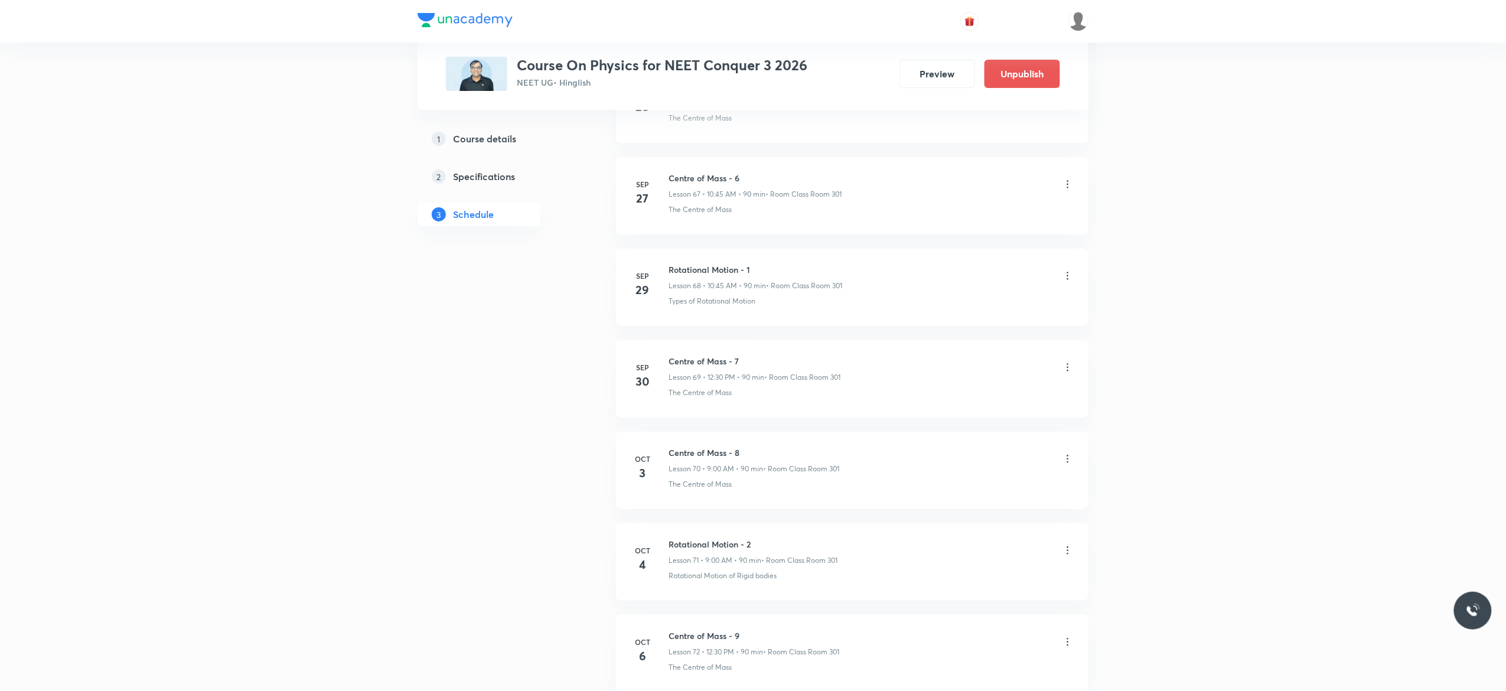
scroll to position [6952, 0]
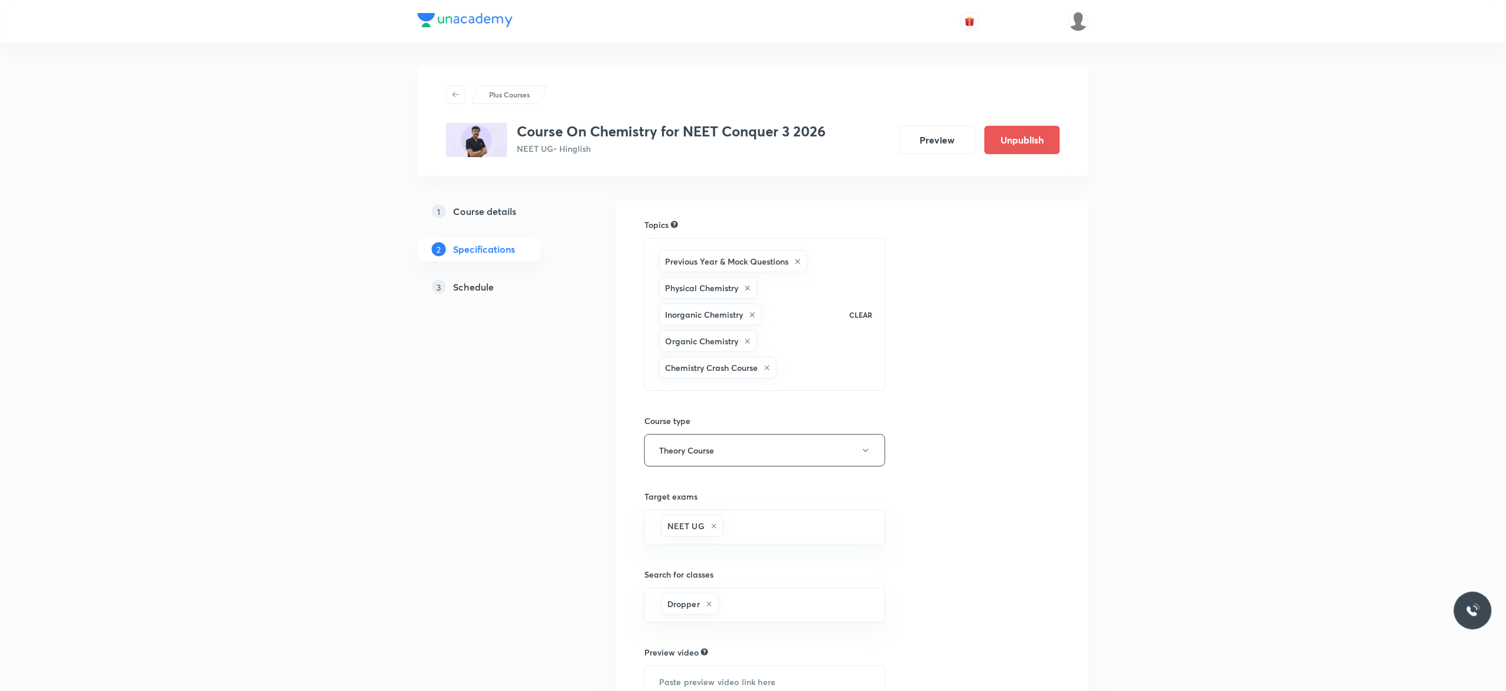
click at [468, 287] on h5 "Schedule" at bounding box center [473, 287] width 41 height 14
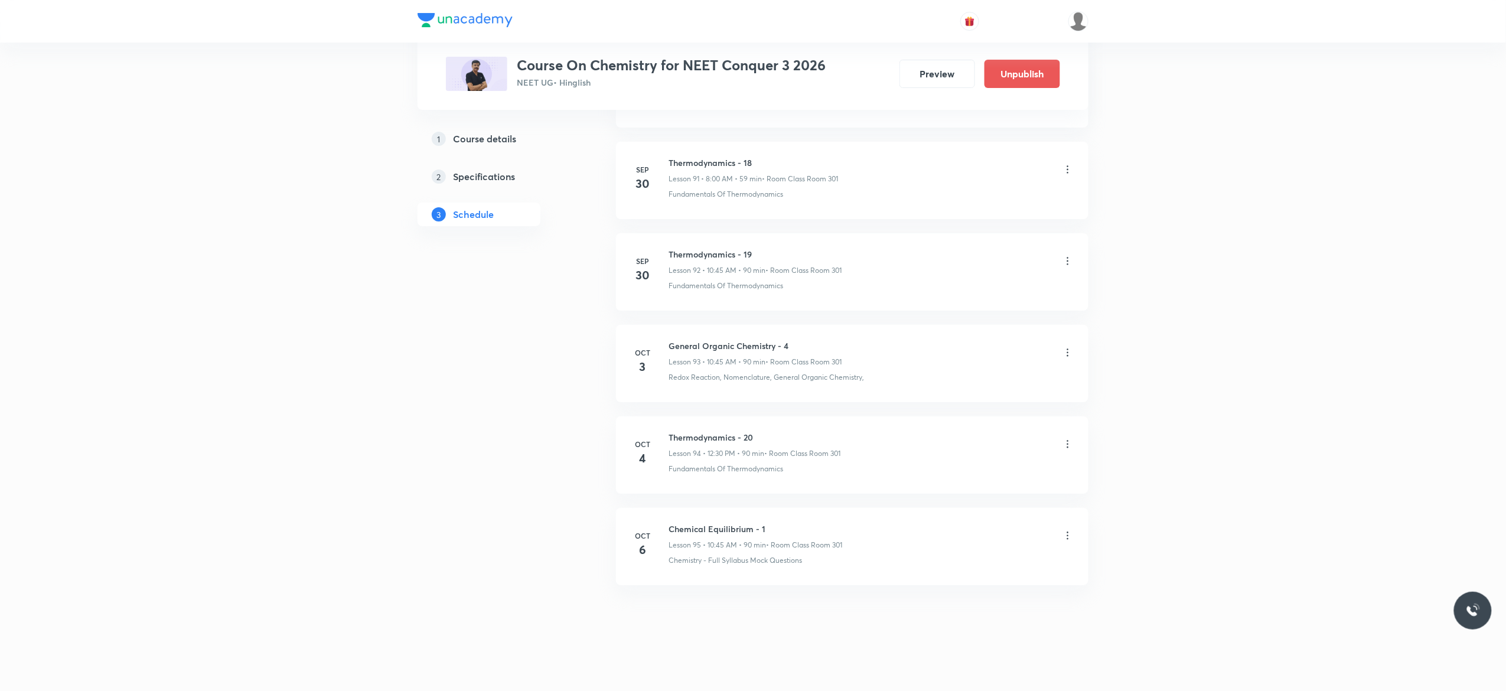
scroll to position [9019, 0]
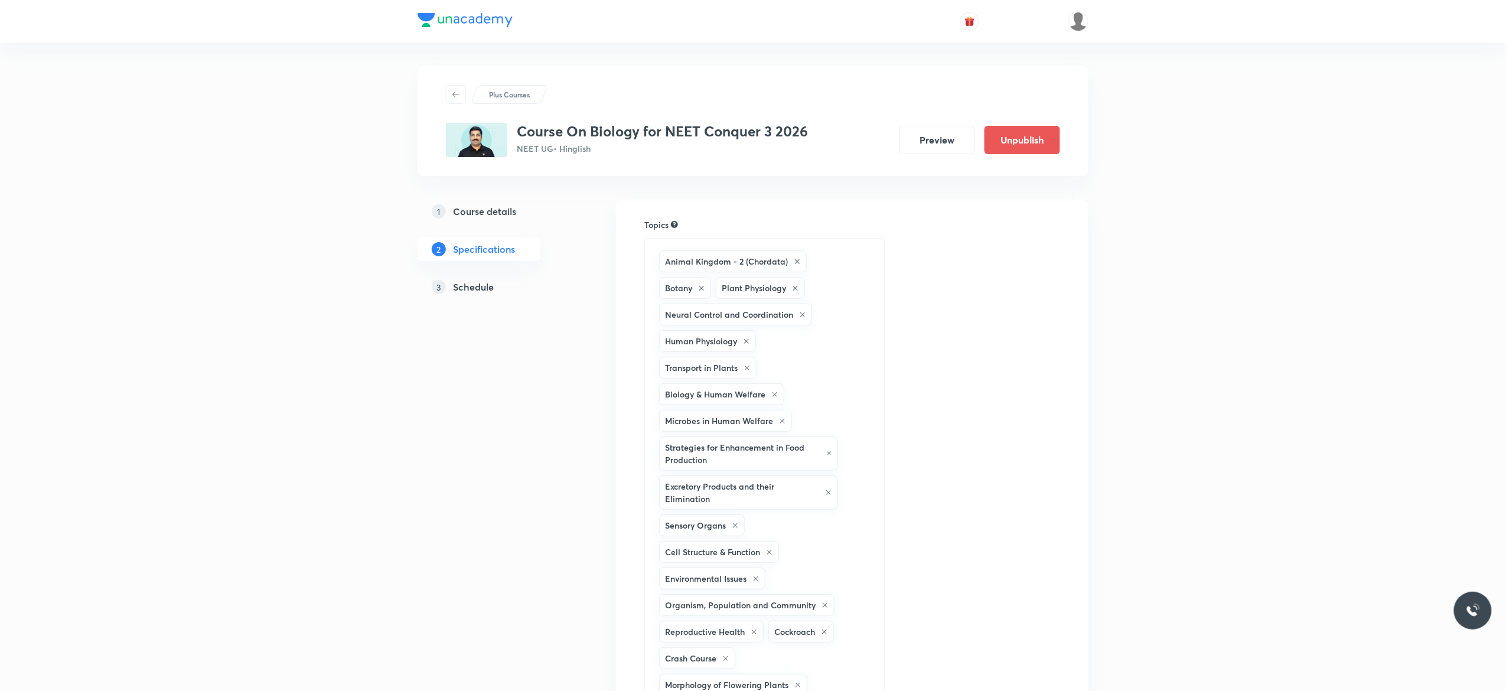
click at [485, 288] on h5 "Schedule" at bounding box center [473, 287] width 41 height 14
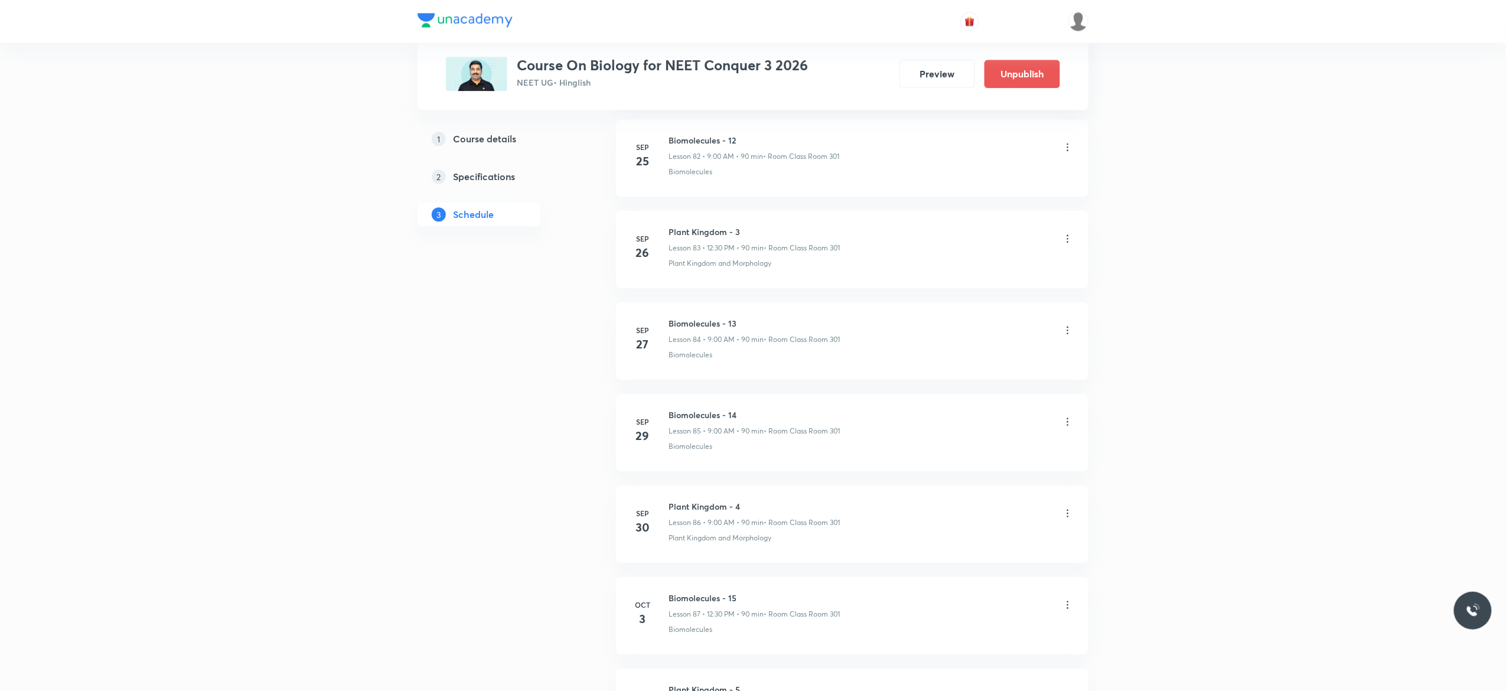
scroll to position [8278, 0]
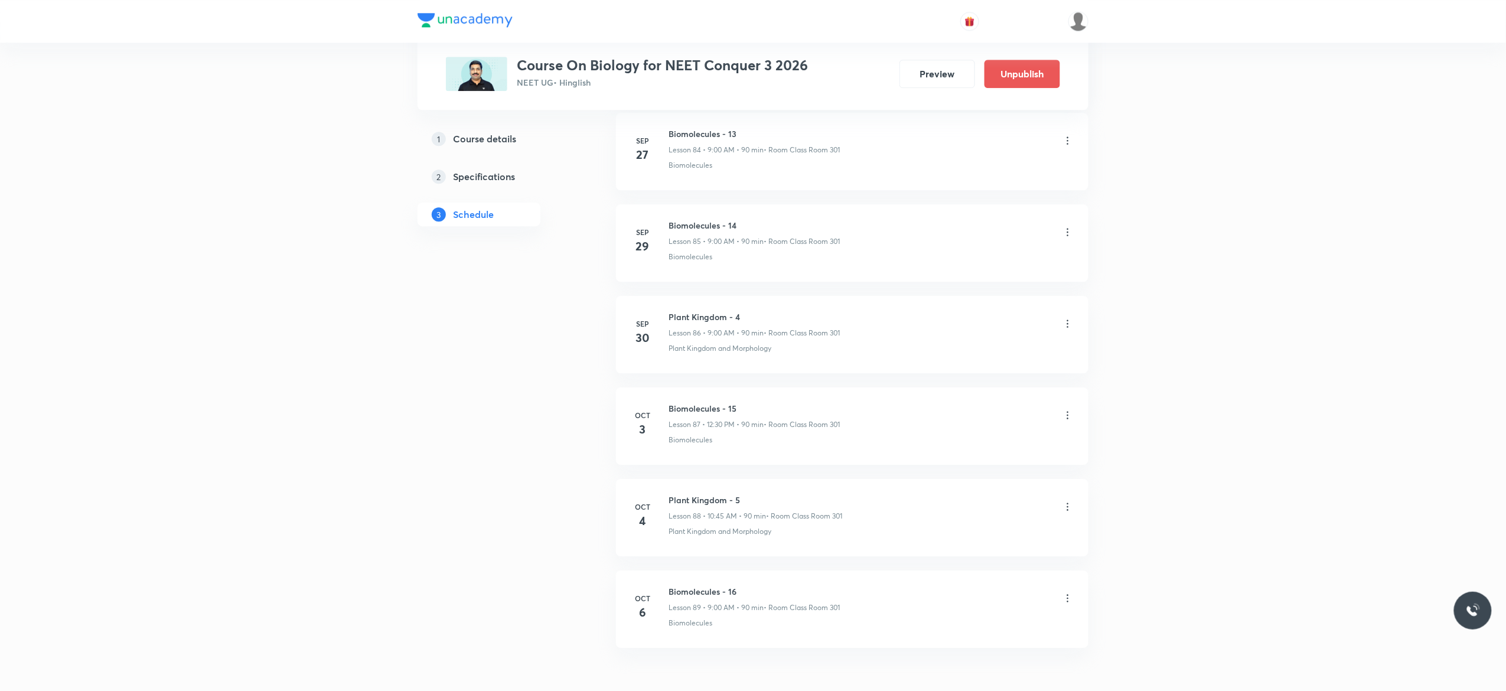
scroll to position [8514, 0]
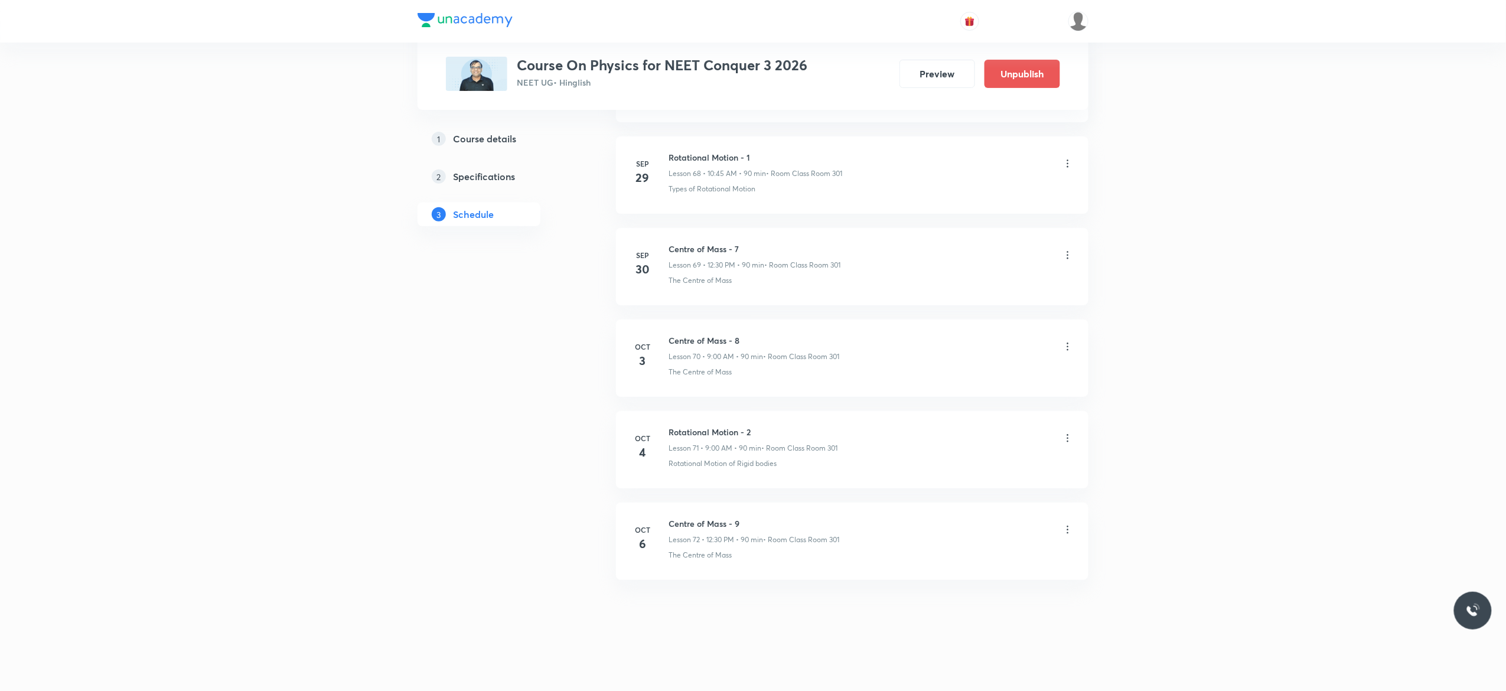
scroll to position [6952, 0]
